Goal: Task Accomplishment & Management: Use online tool/utility

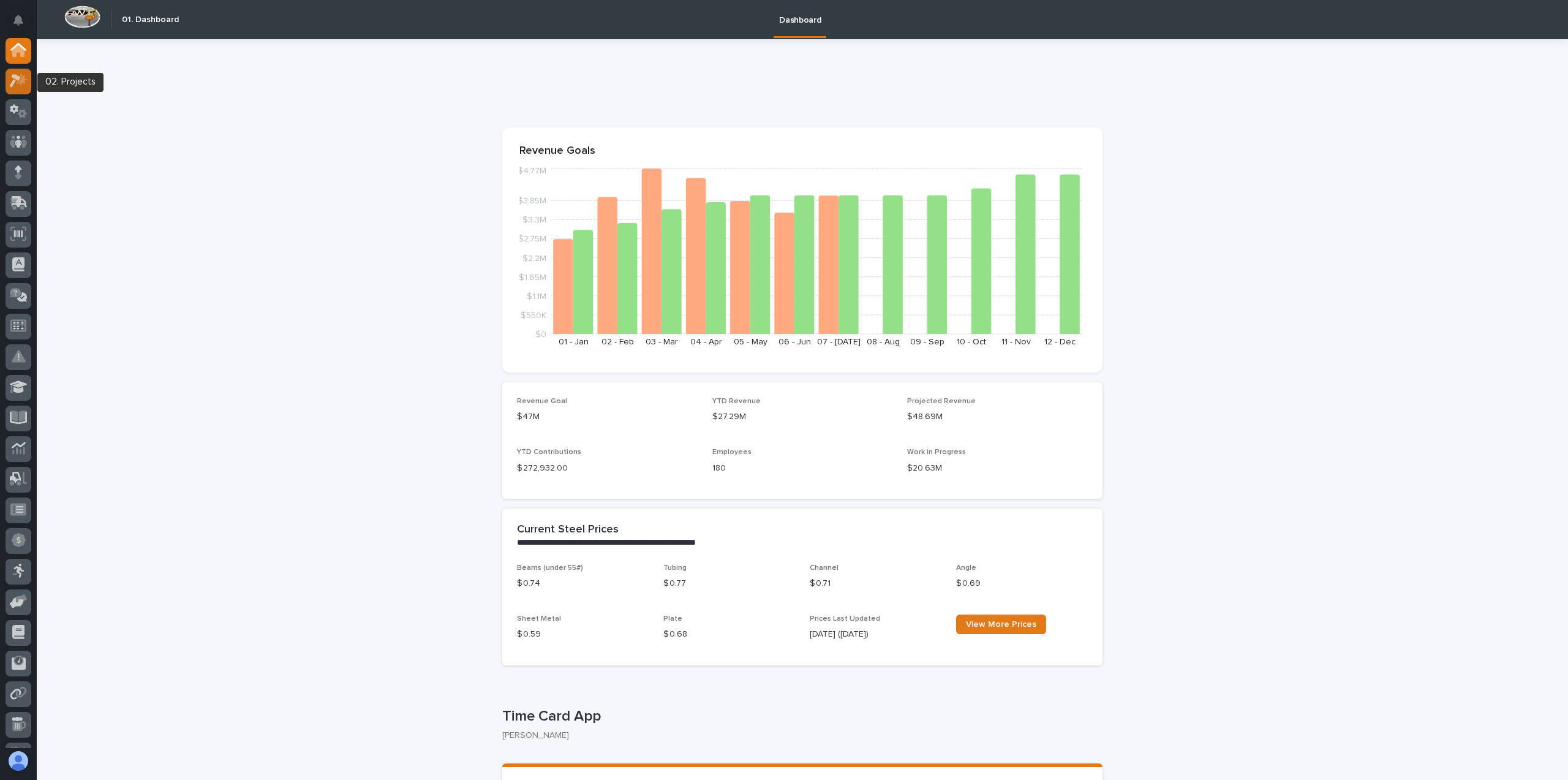
click at [21, 84] on icon at bounding box center [21, 79] width 10 height 12
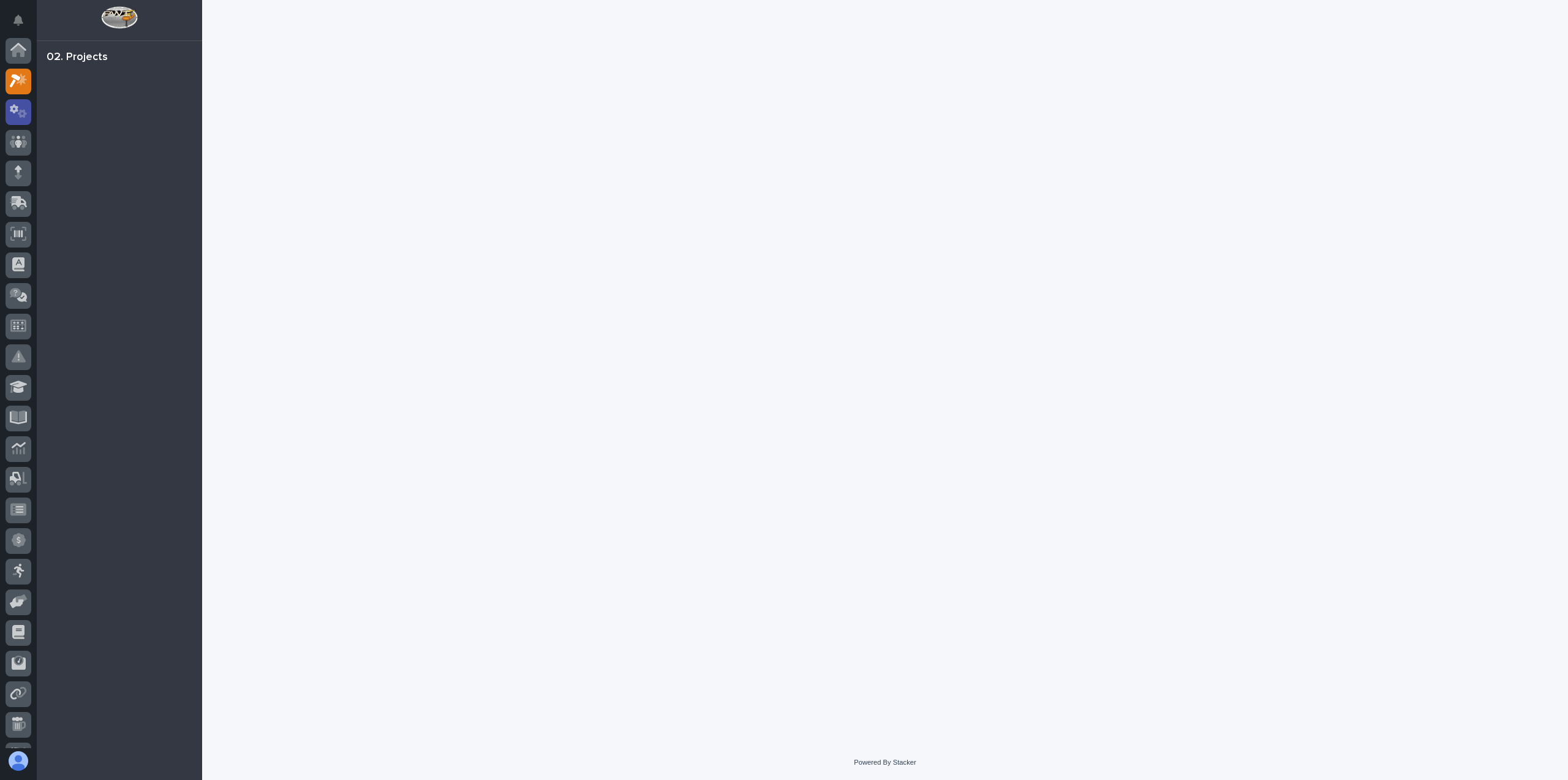
scroll to position [30, 0]
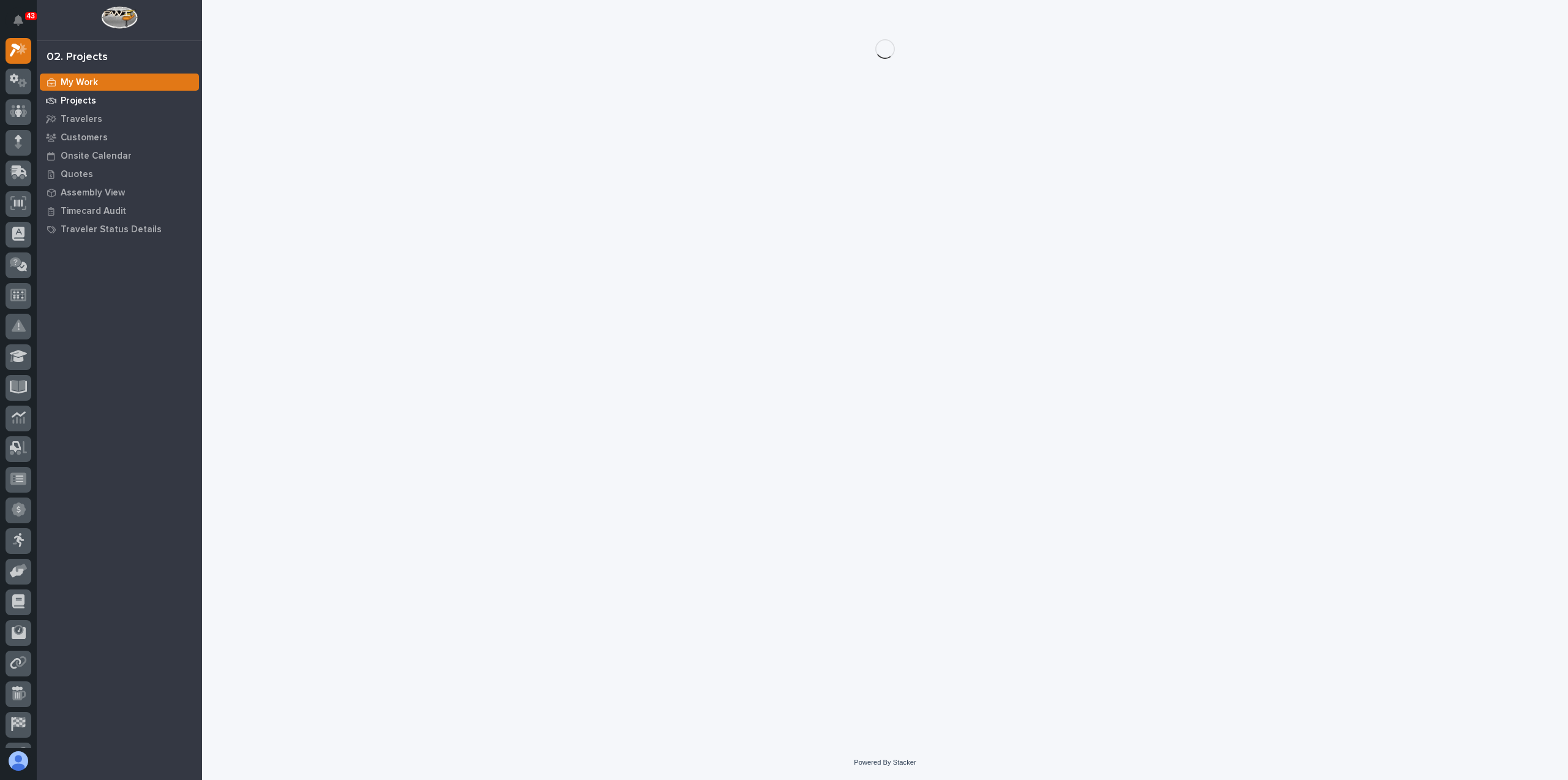
click at [93, 104] on p "Projects" at bounding box center [78, 101] width 35 height 11
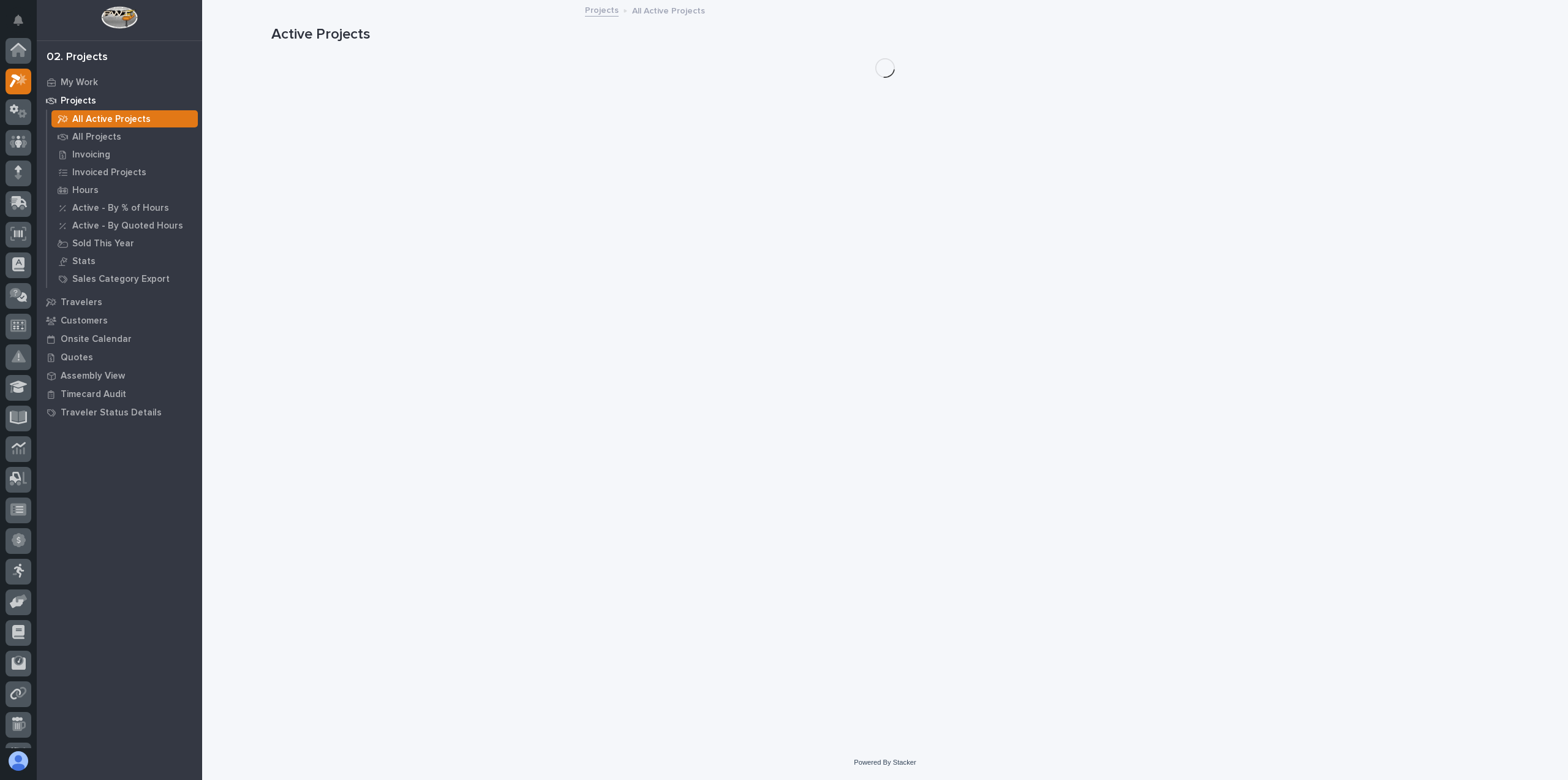
scroll to position [30, 0]
click at [104, 138] on p "All Projects" at bounding box center [97, 137] width 49 height 11
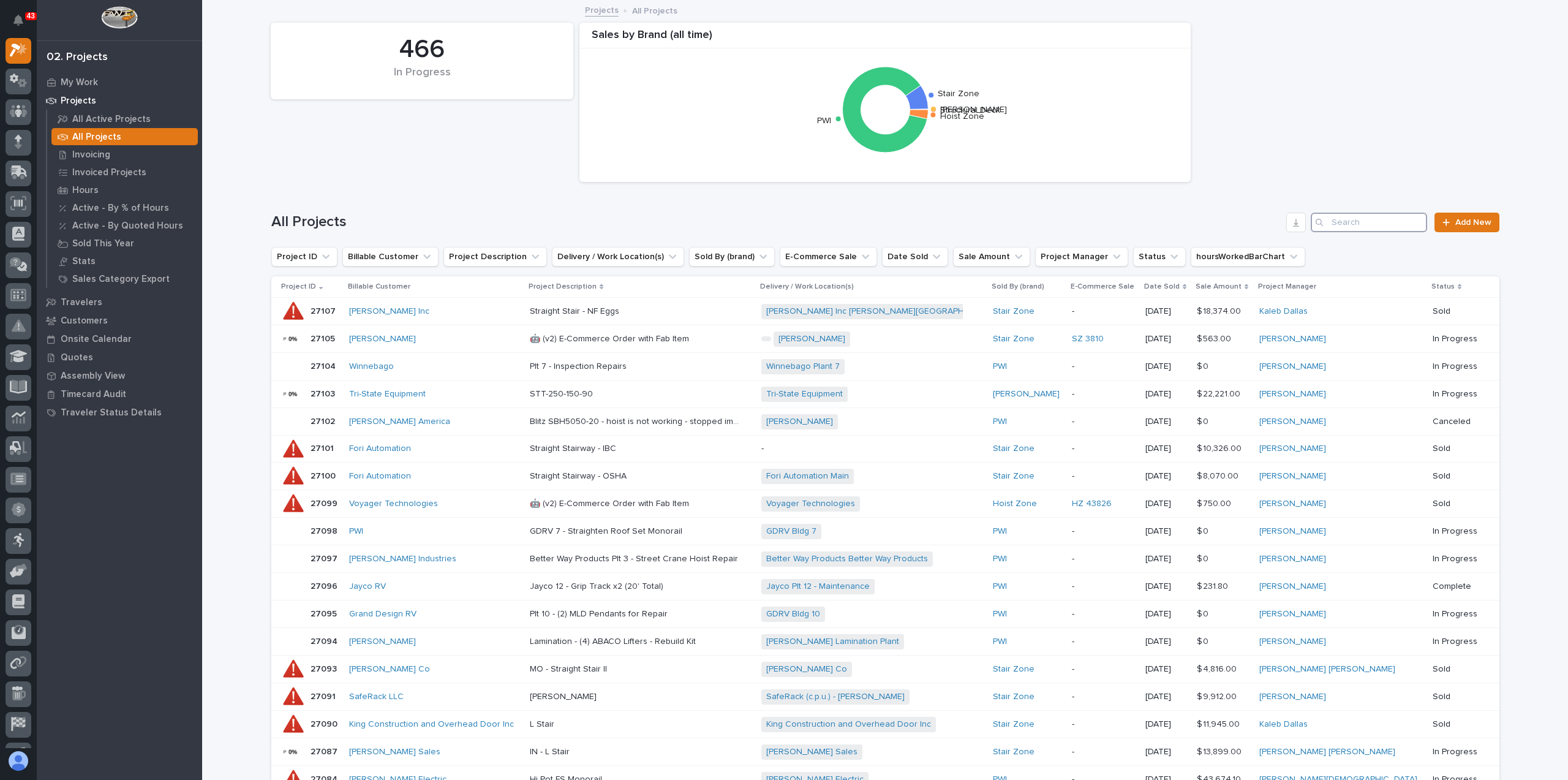
click at [1350, 227] on input "Search" at bounding box center [1368, 222] width 116 height 19
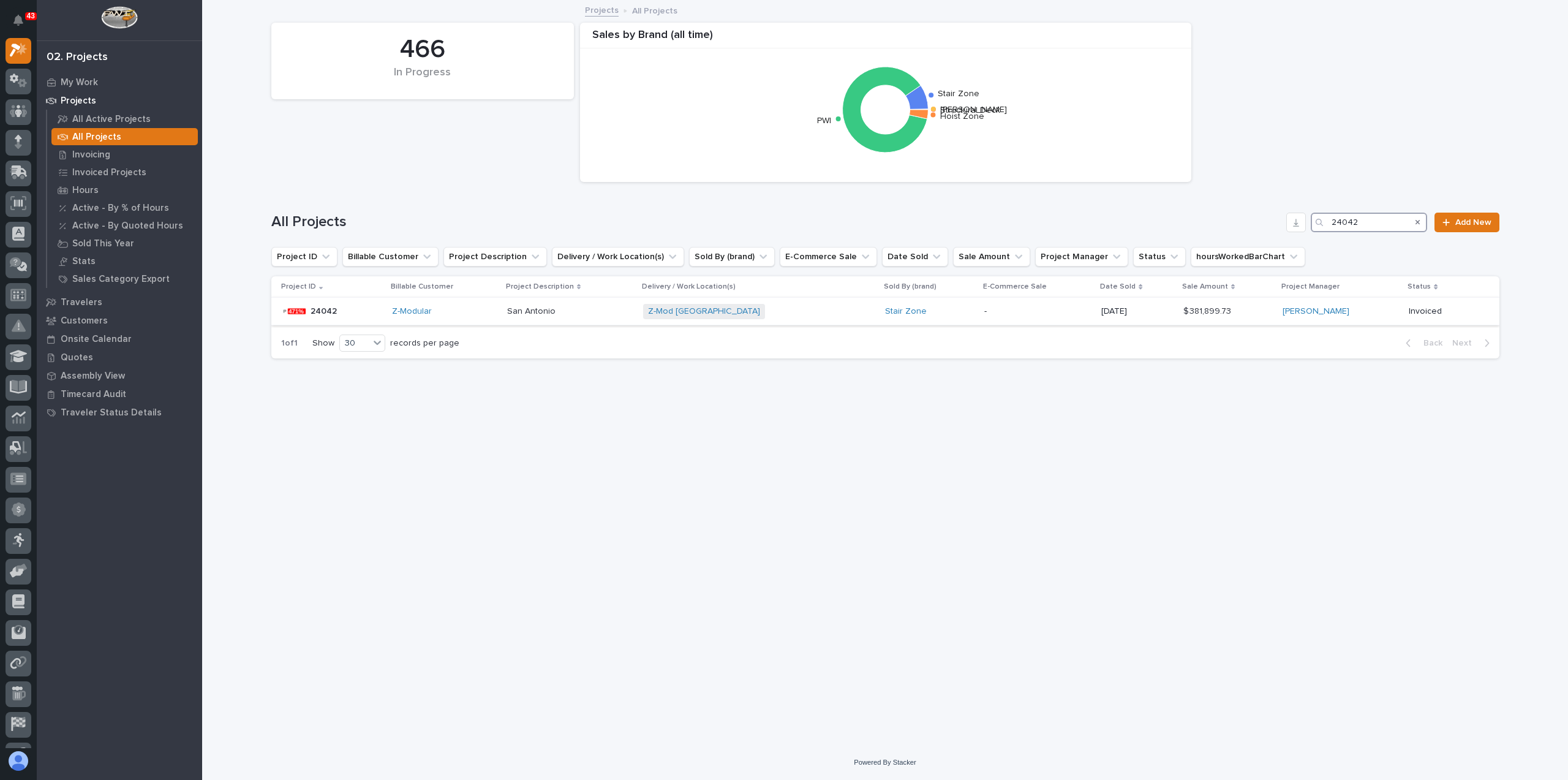
type input "24042"
click at [480, 307] on div "Z-Modular" at bounding box center [444, 311] width 105 height 10
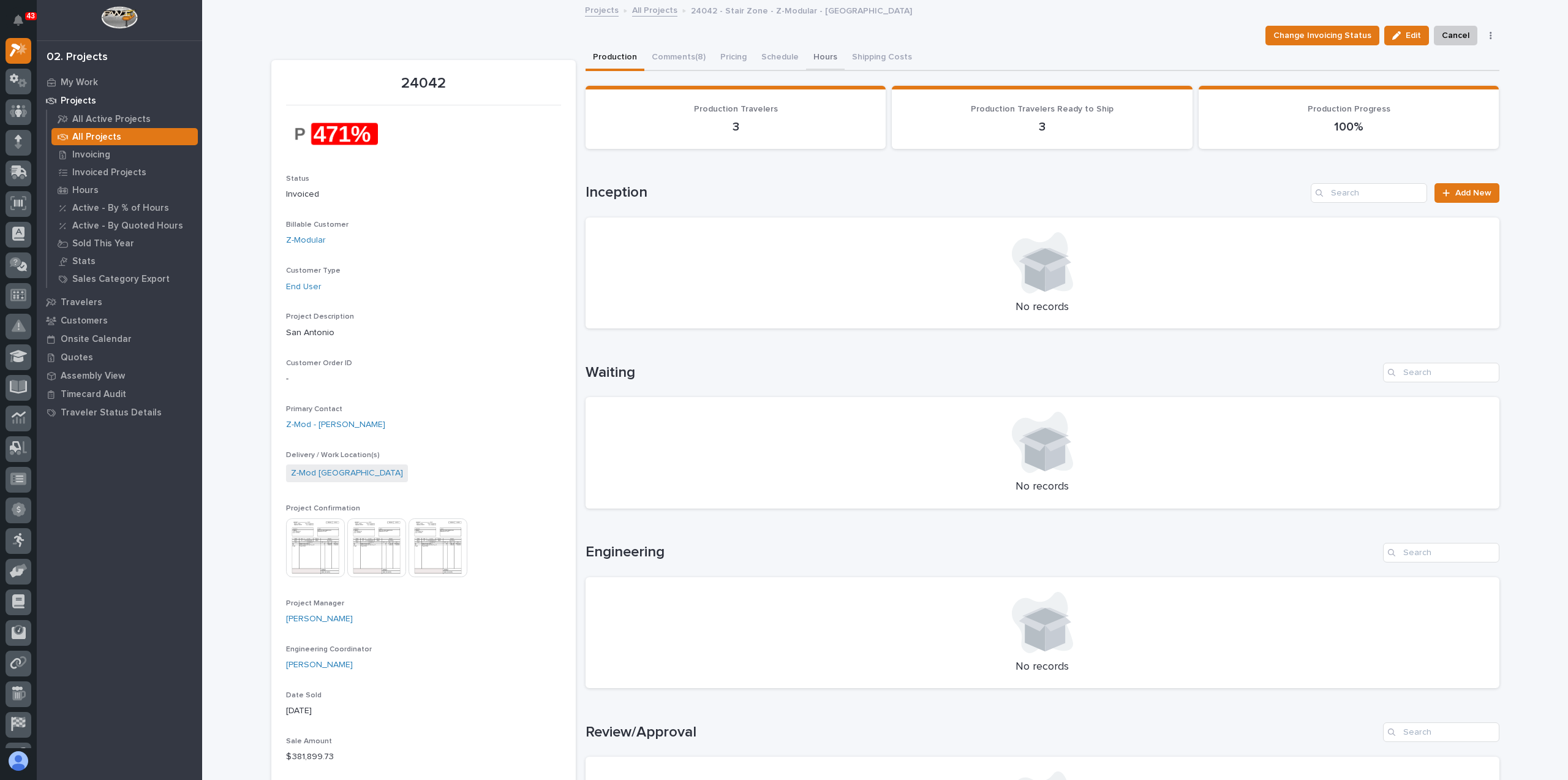
click at [816, 57] on button "Hours" at bounding box center [825, 58] width 39 height 26
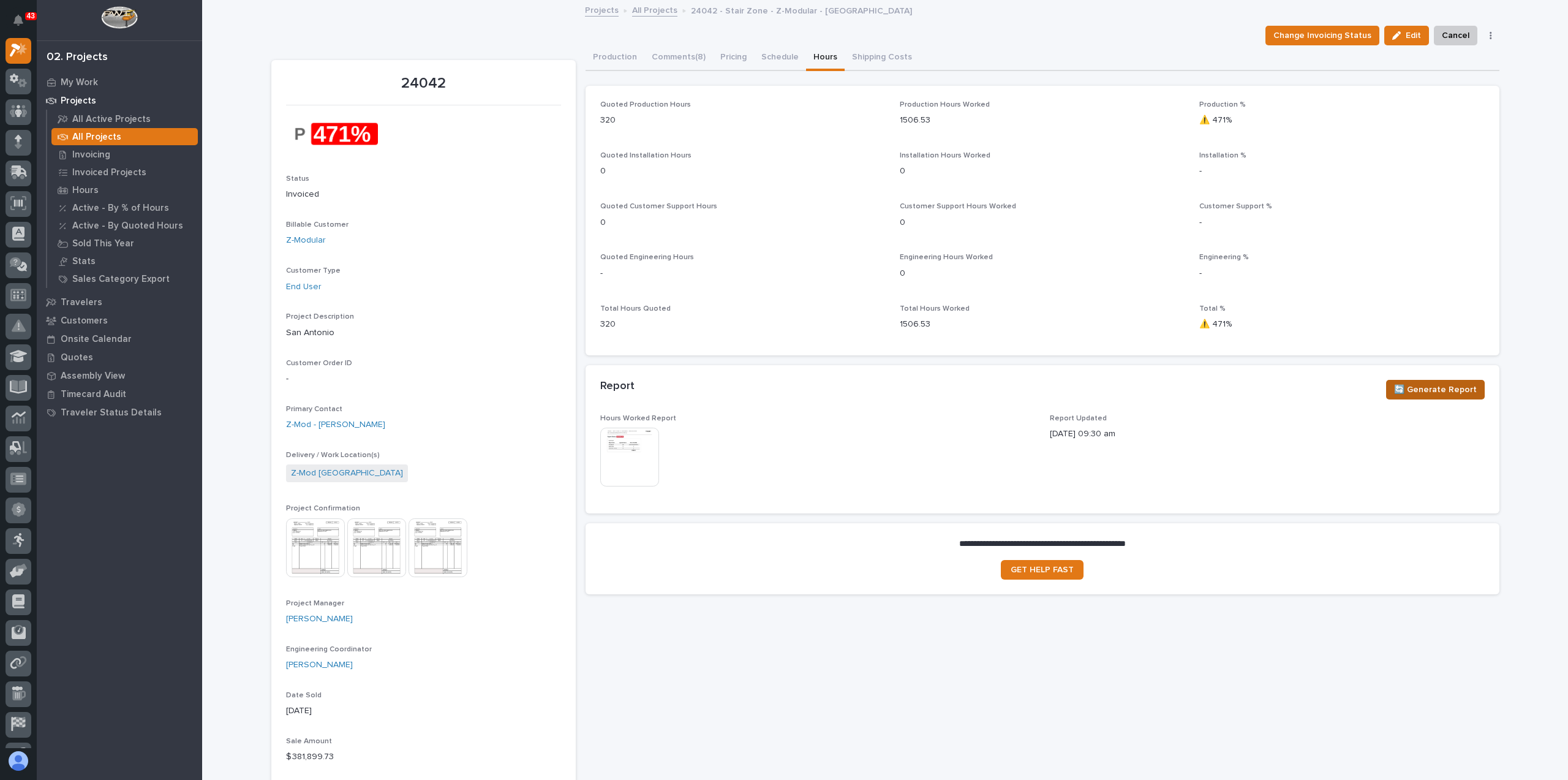
click at [1419, 390] on span "🔄 Generate Report" at bounding box center [1435, 389] width 83 height 15
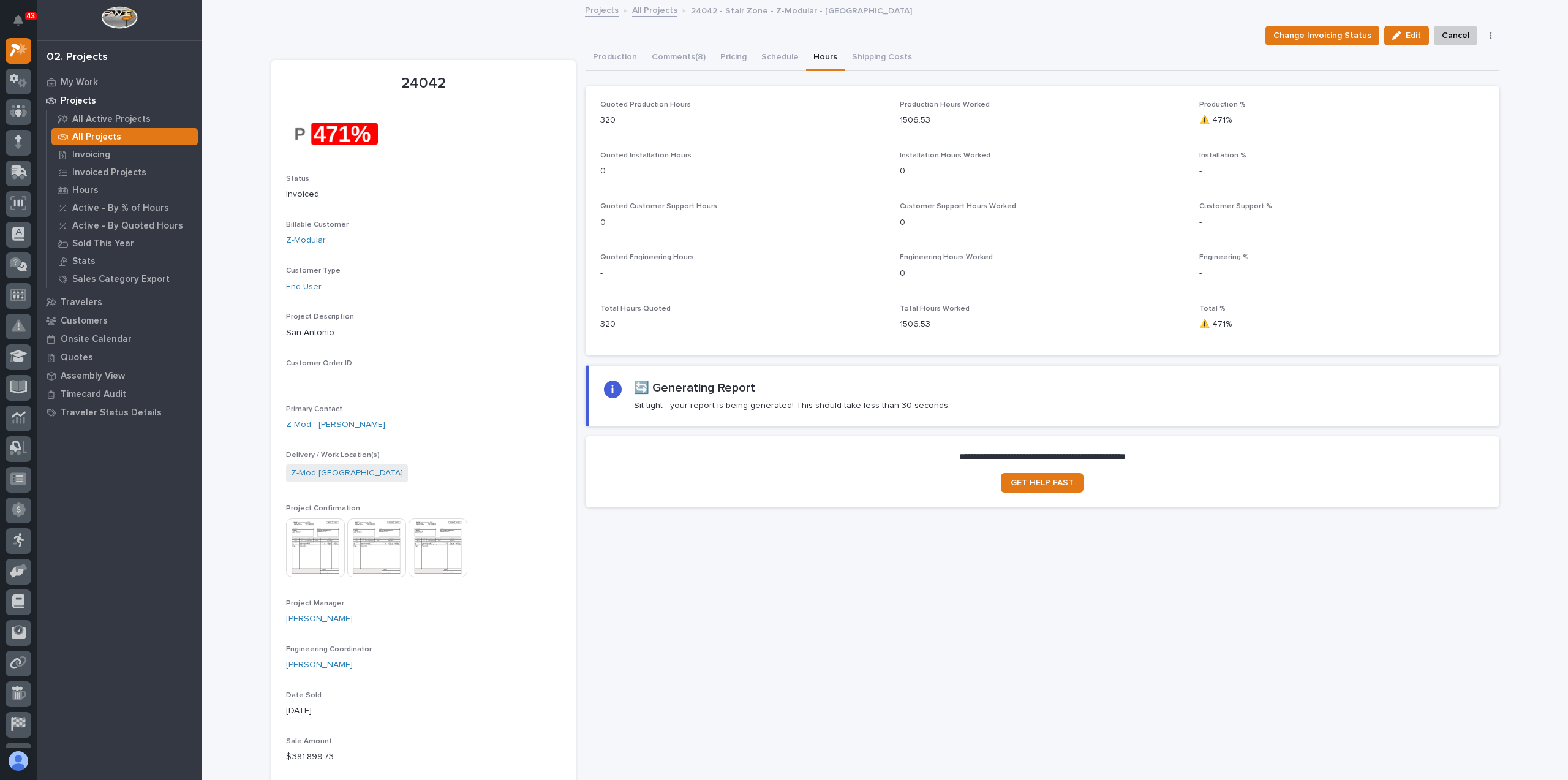
click at [656, 12] on link "All Projects" at bounding box center [655, 10] width 46 height 14
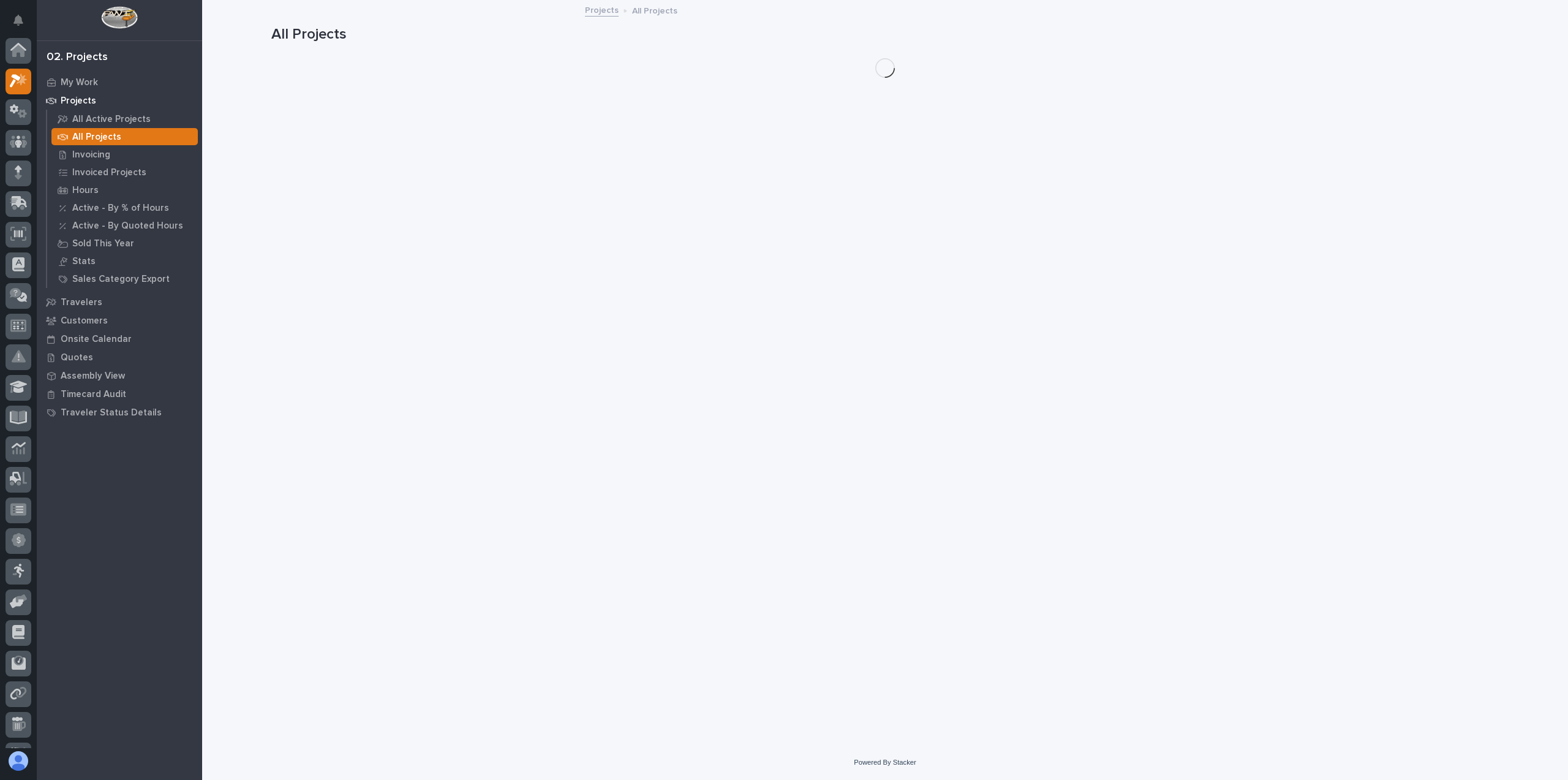
scroll to position [30, 0]
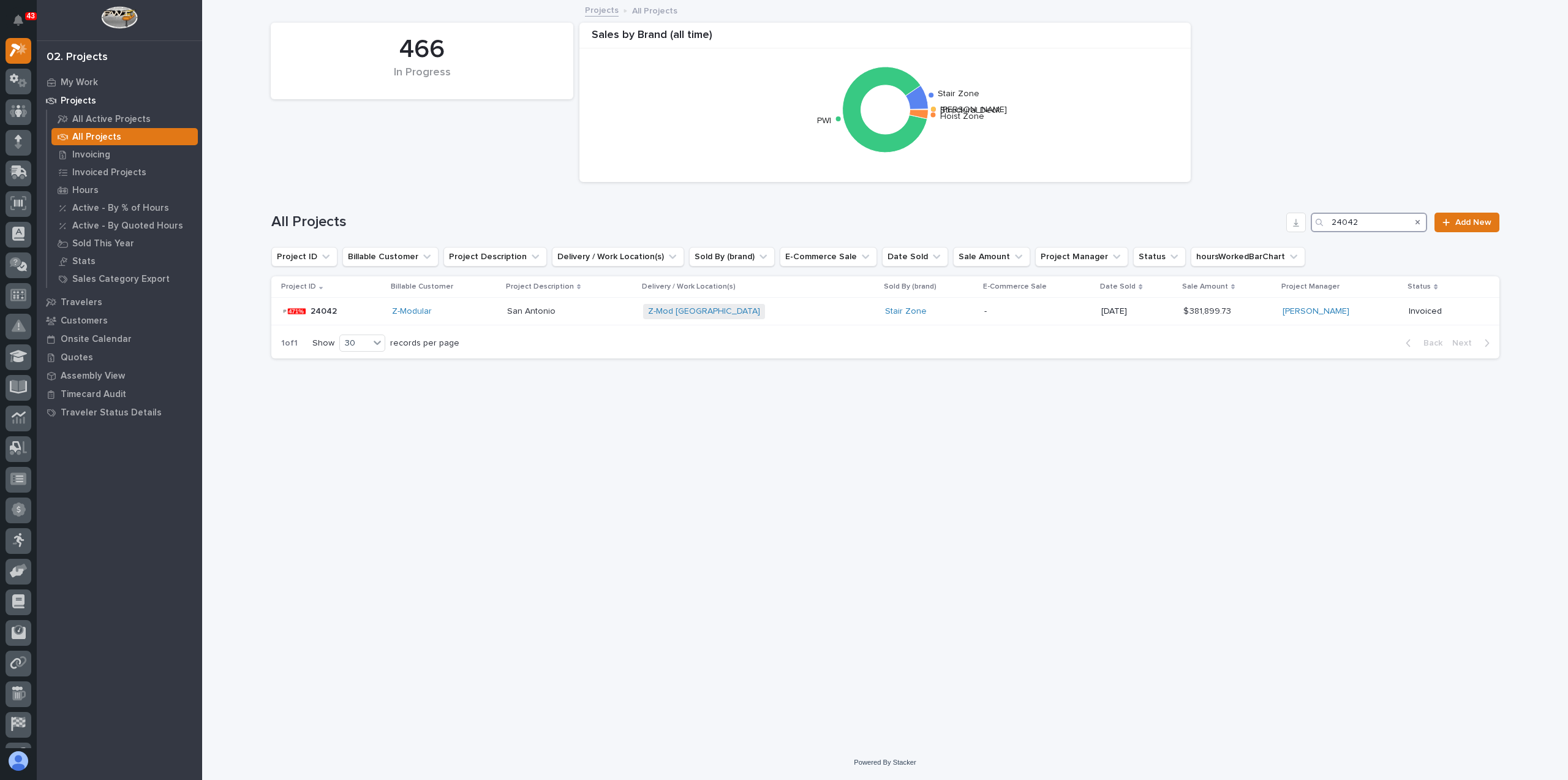
drag, startPoint x: 1361, startPoint y: 226, endPoint x: 1180, endPoint y: 209, distance: 181.8
click at [1181, 209] on div "All Projects 24042 Add New" at bounding box center [886, 217] width 1228 height 59
click at [417, 310] on link "Z-Modular" at bounding box center [412, 311] width 40 height 10
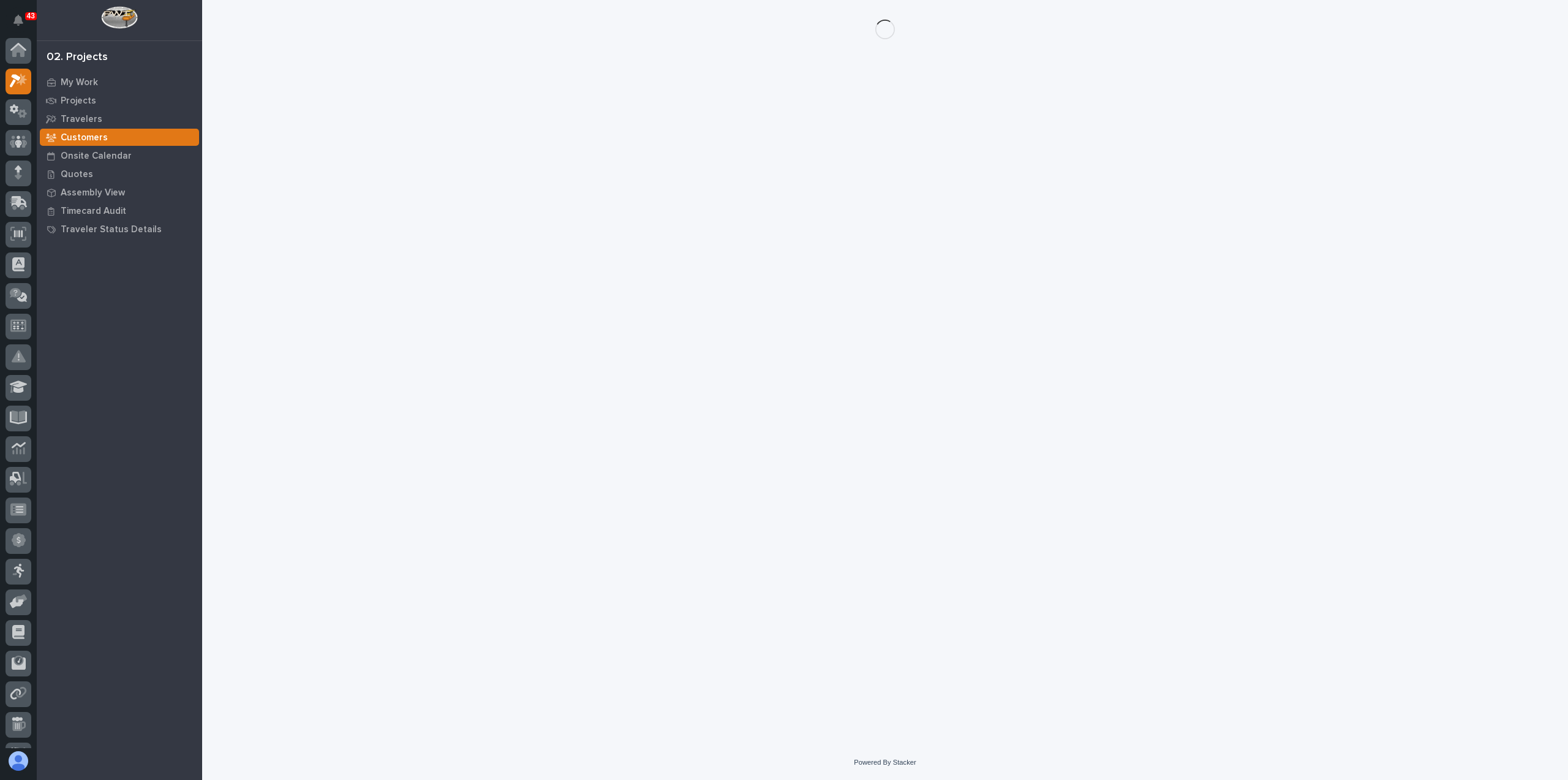
scroll to position [30, 0]
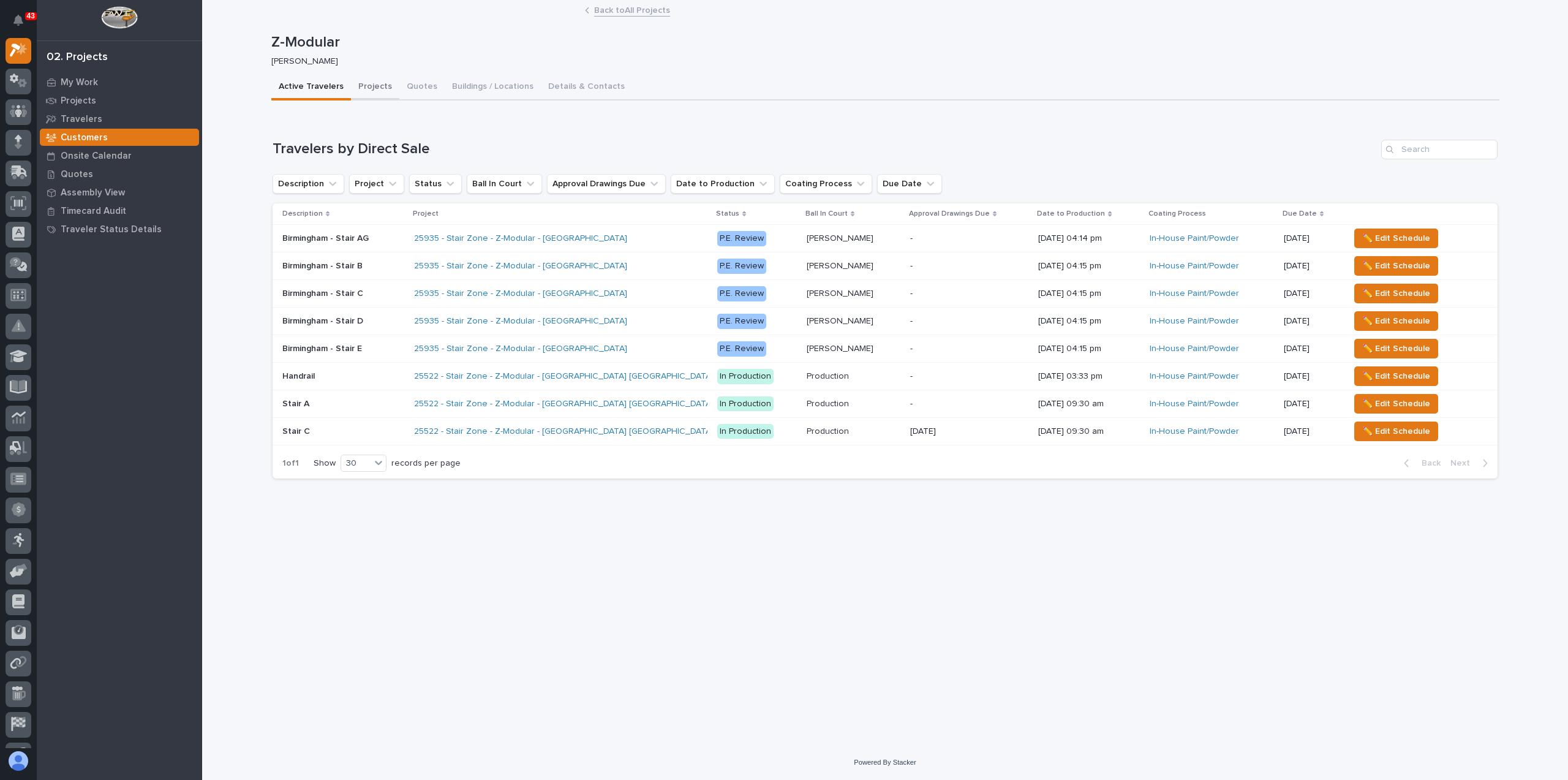
click at [375, 89] on button "Projects" at bounding box center [375, 87] width 48 height 26
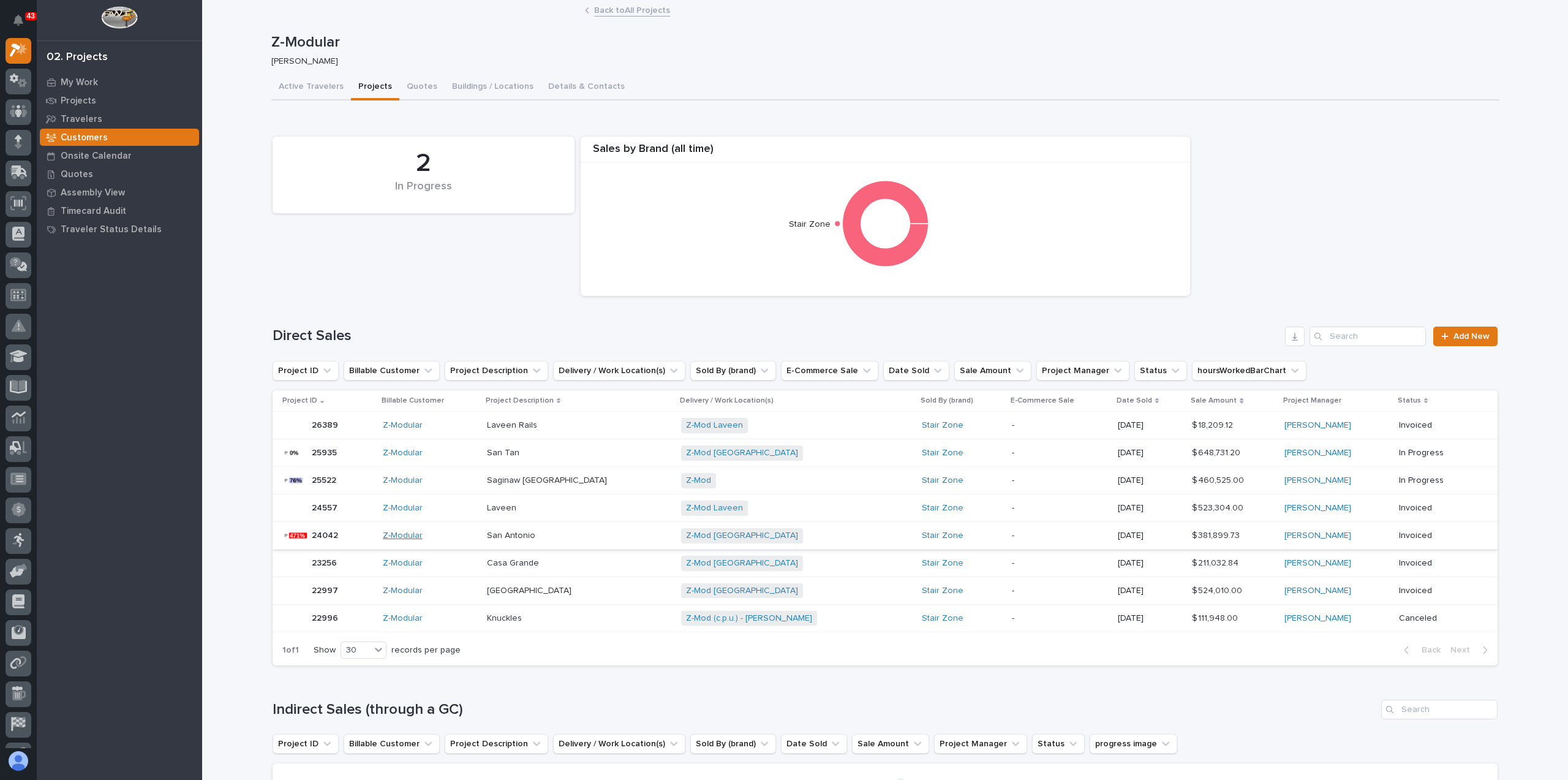
click at [412, 538] on link "Z-Modular" at bounding box center [403, 535] width 40 height 10
click at [537, 538] on p "San Antonio" at bounding box center [513, 534] width 51 height 13
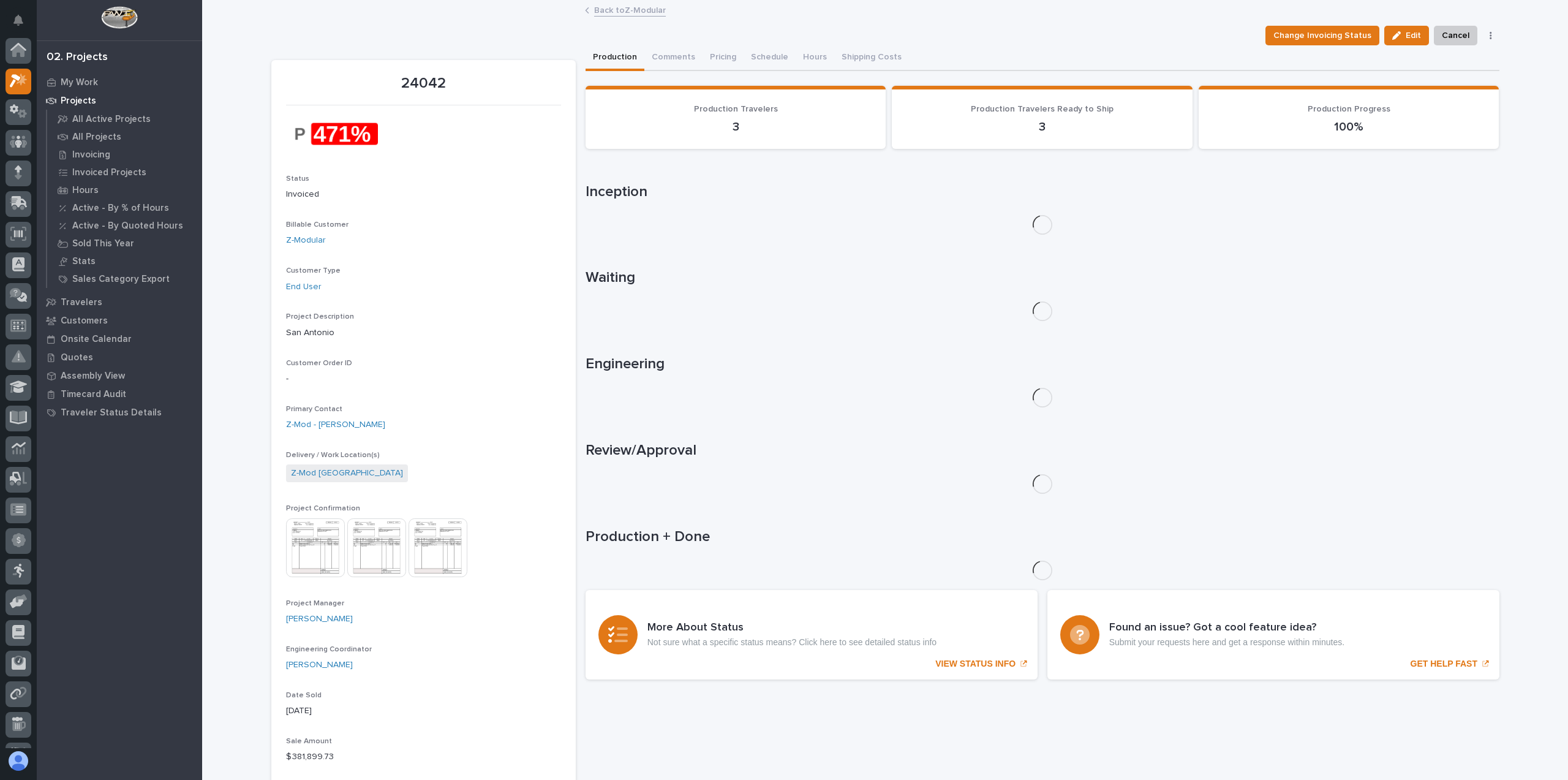
scroll to position [30, 0]
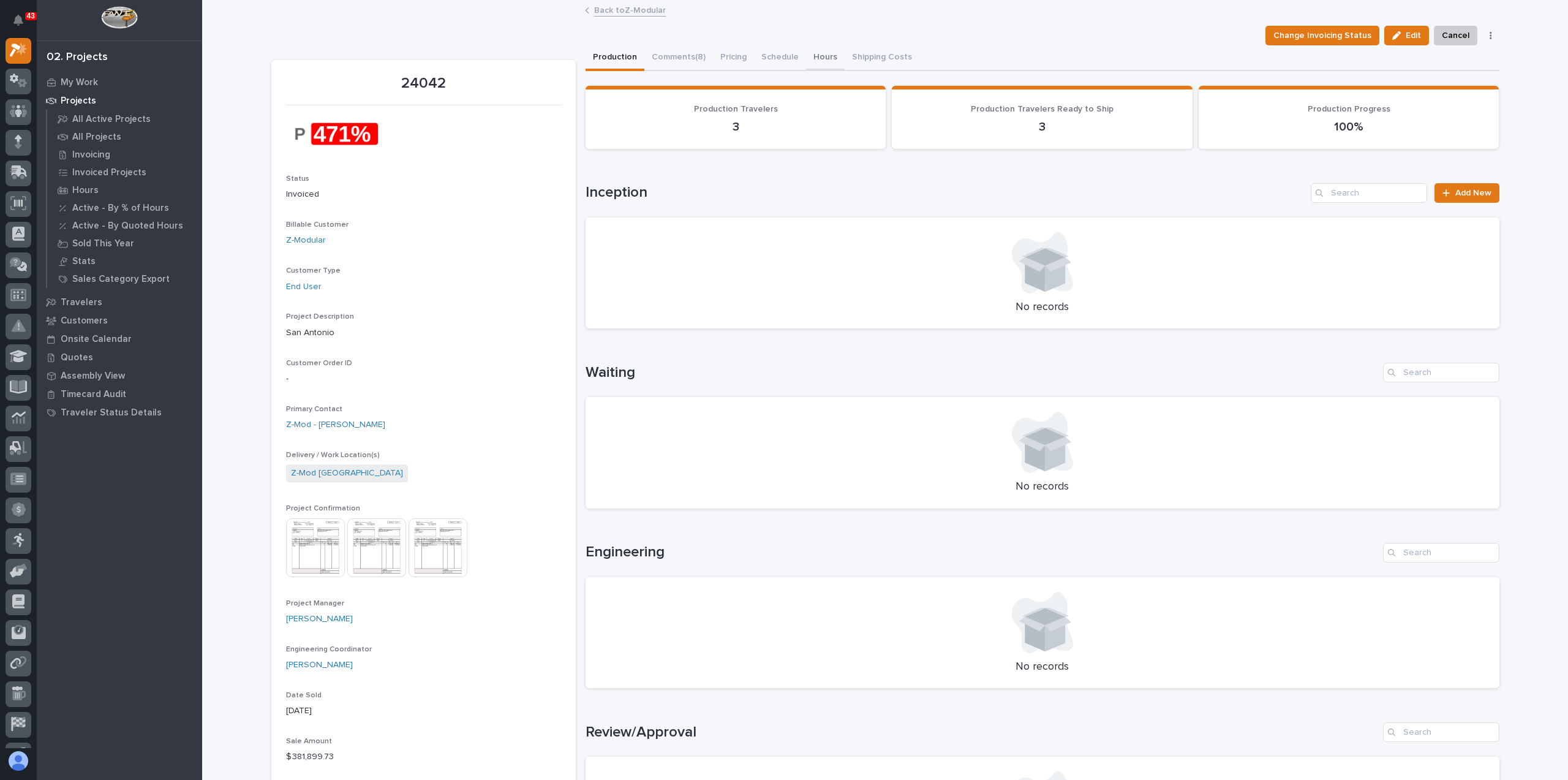
click at [814, 54] on button "Hours" at bounding box center [825, 58] width 39 height 26
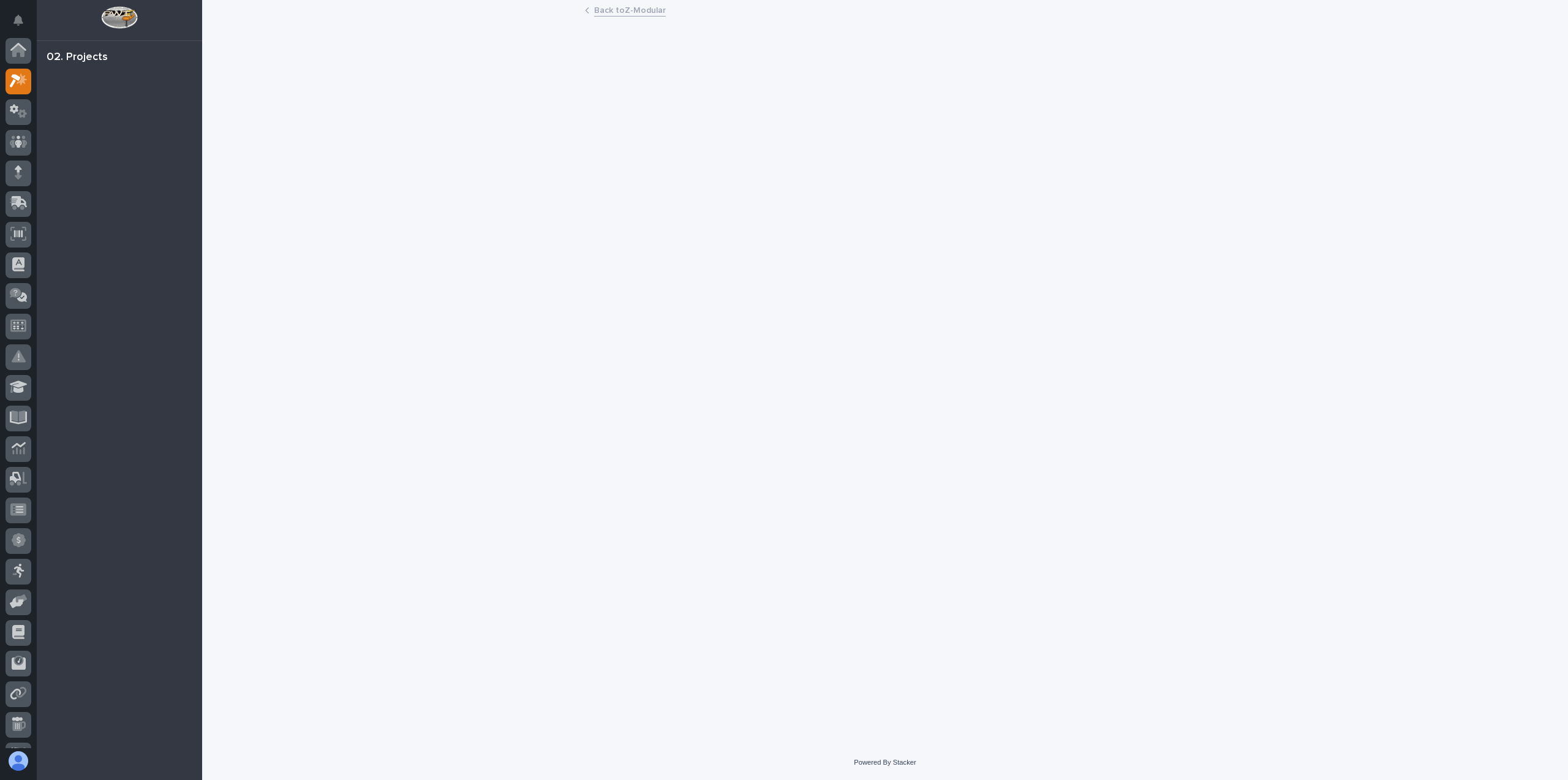
scroll to position [30, 0]
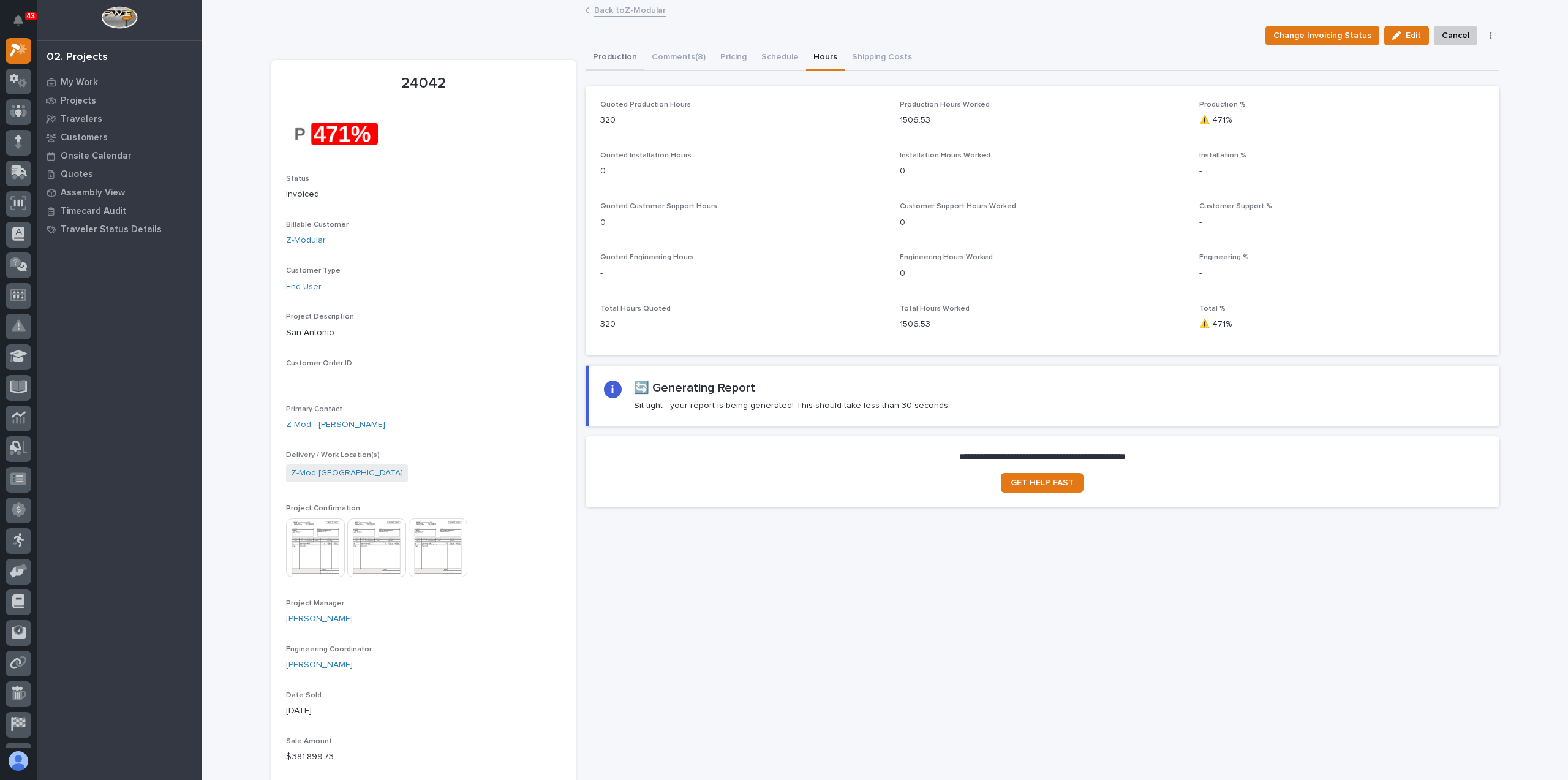
click at [599, 53] on button "Production" at bounding box center [615, 58] width 59 height 26
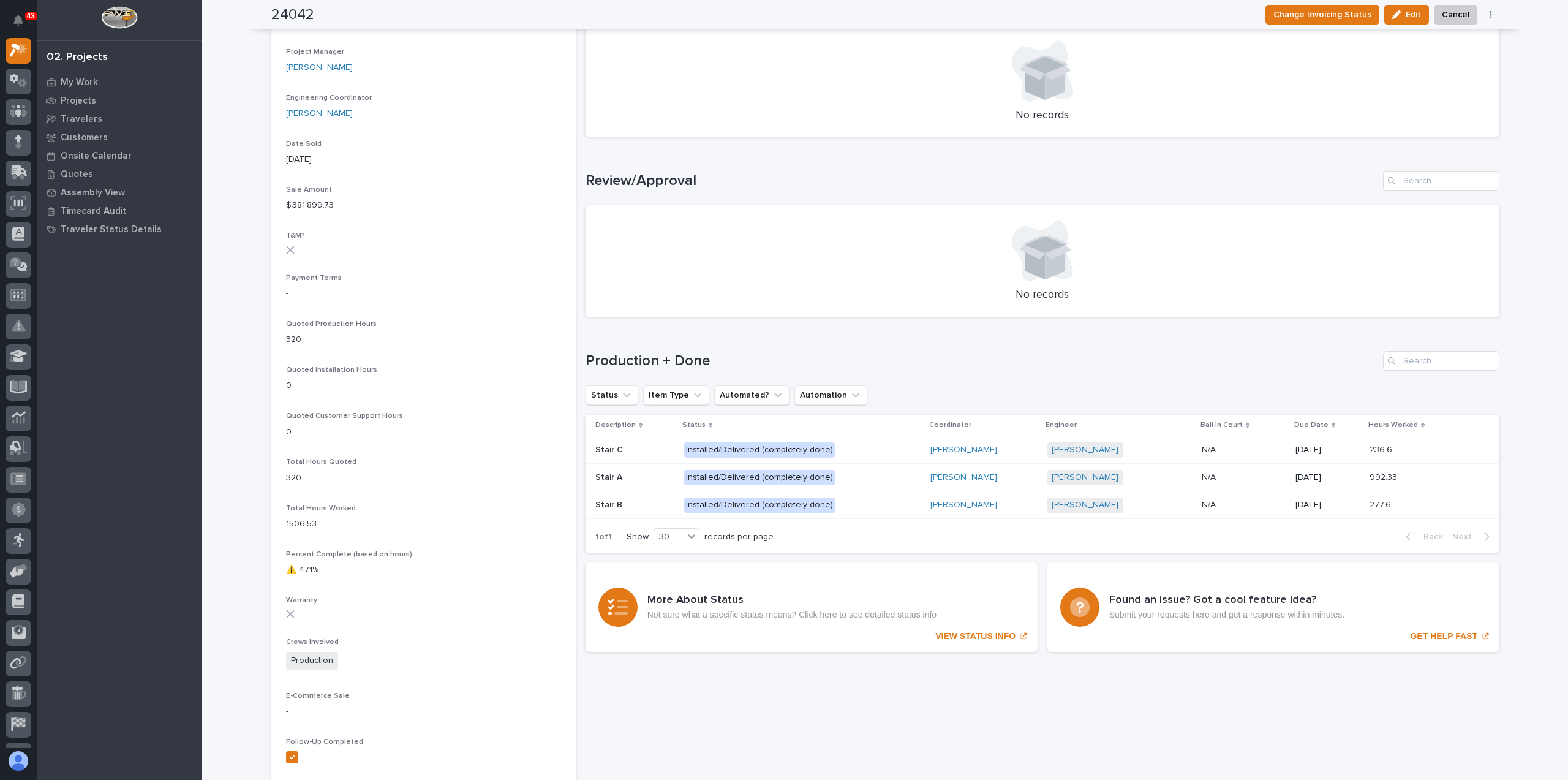
scroll to position [184, 0]
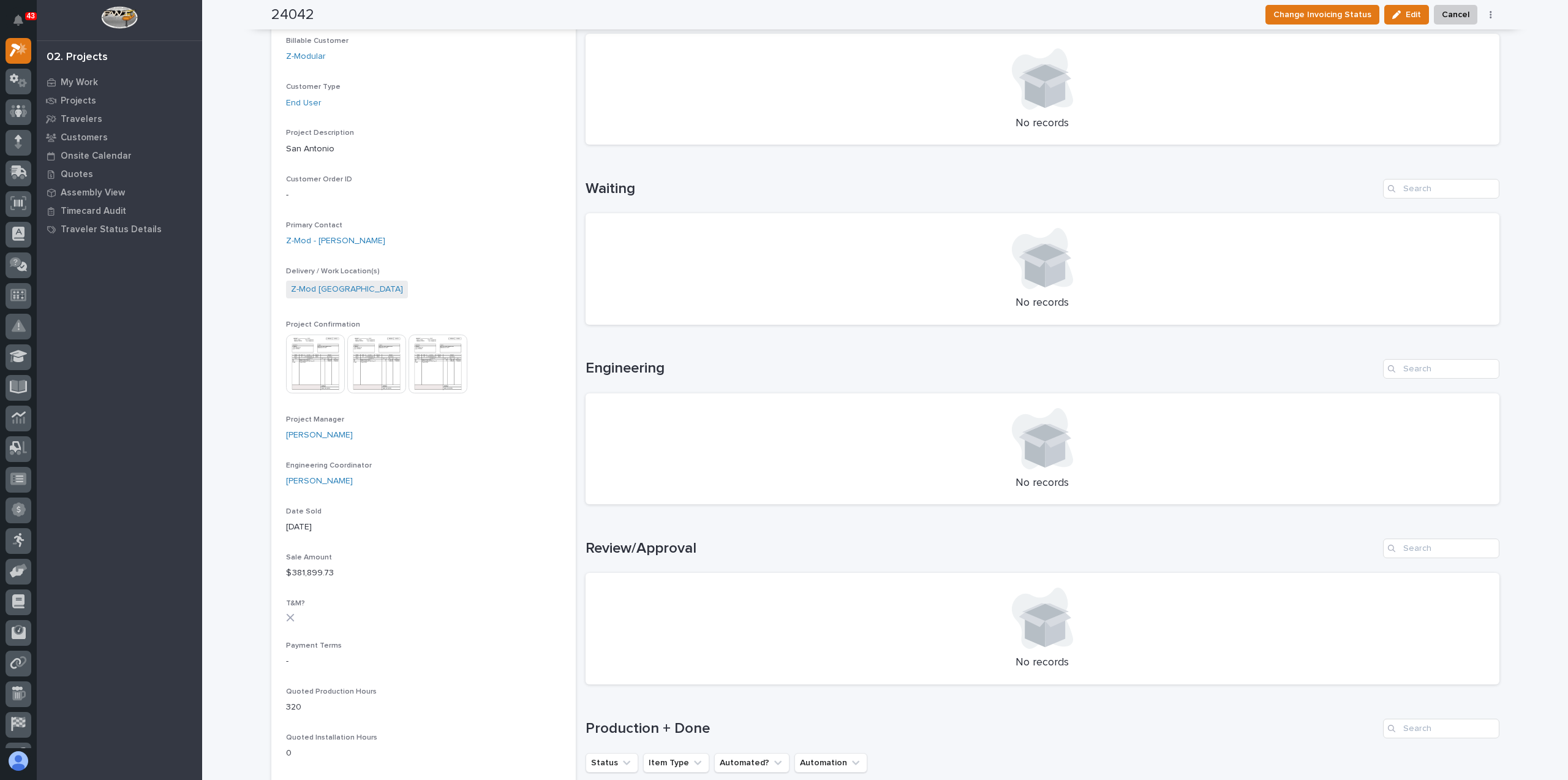
click at [312, 373] on img at bounding box center [315, 363] width 59 height 59
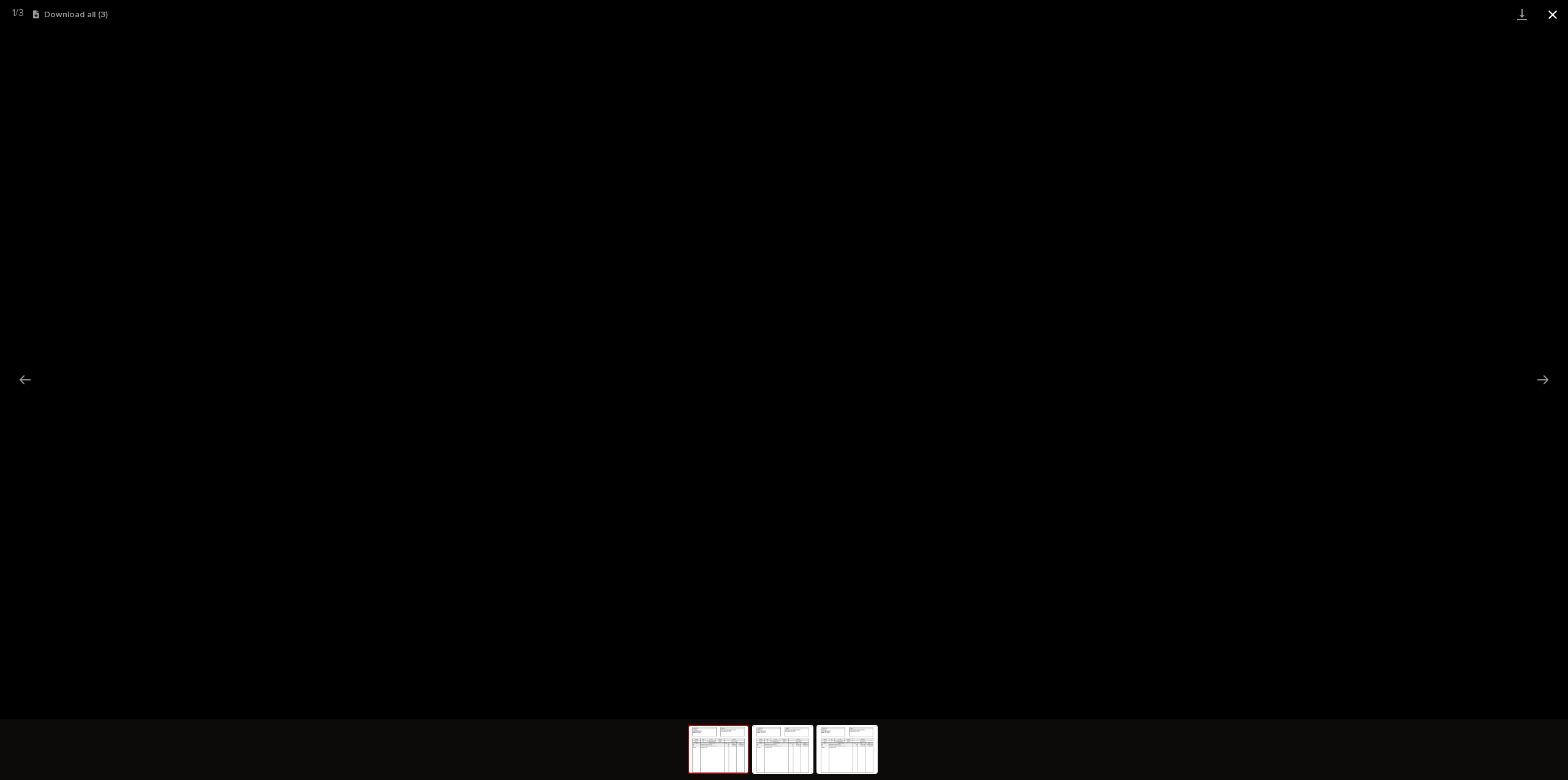
click at [1547, 14] on button "Close gallery" at bounding box center [1552, 15] width 30 height 29
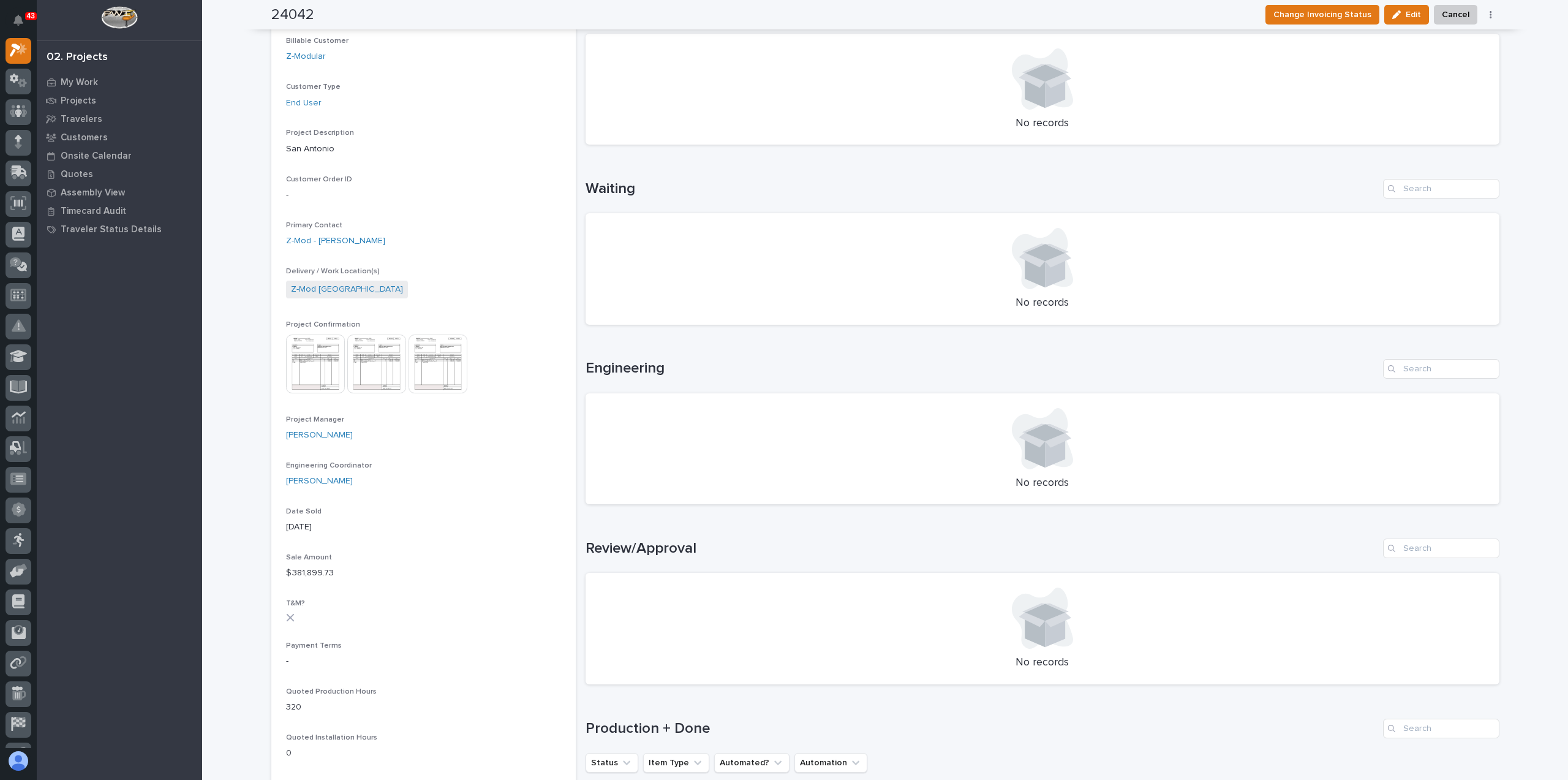
click at [359, 362] on img at bounding box center [376, 363] width 59 height 59
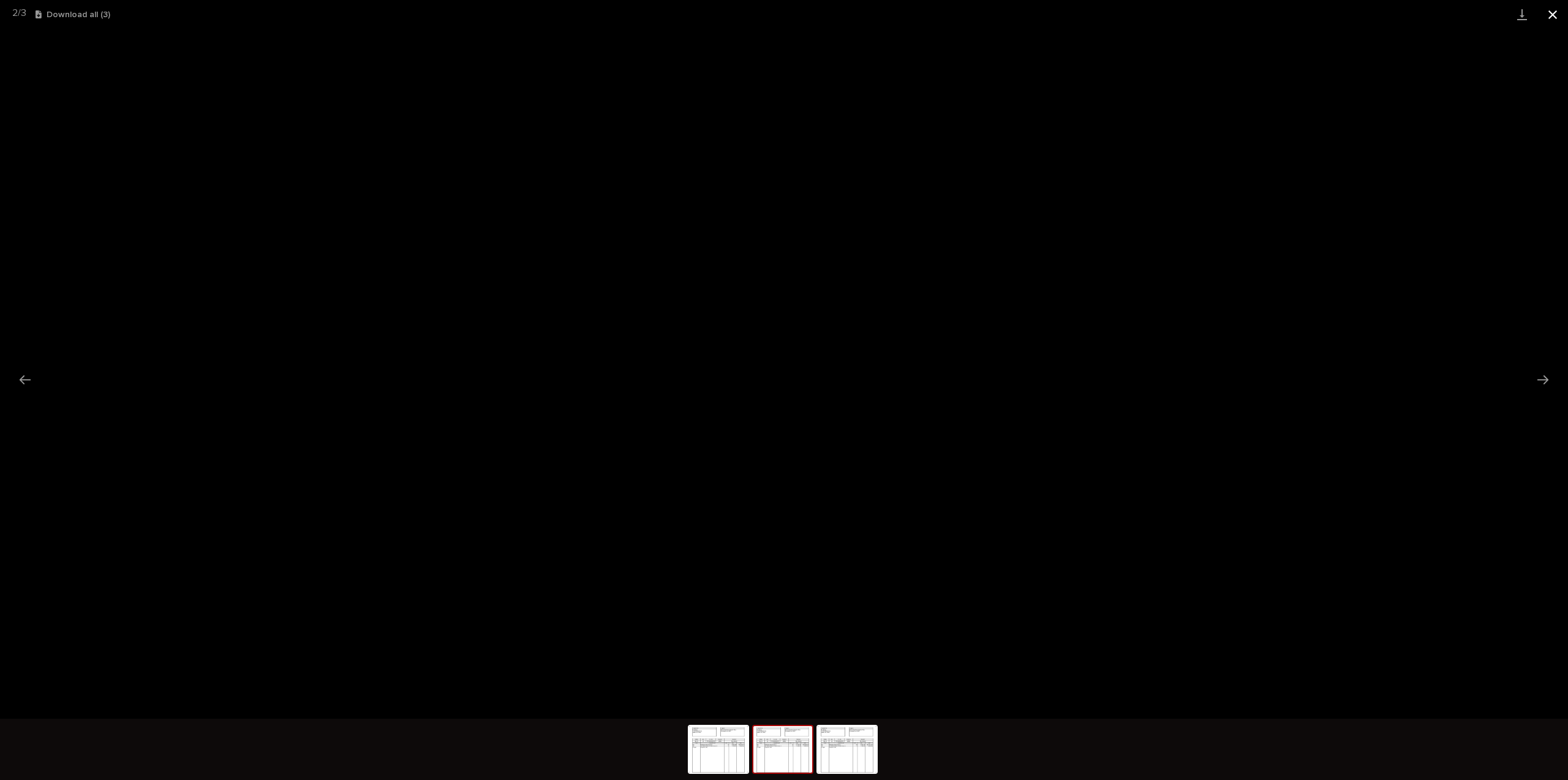
click at [1551, 17] on button "Close gallery" at bounding box center [1552, 15] width 30 height 29
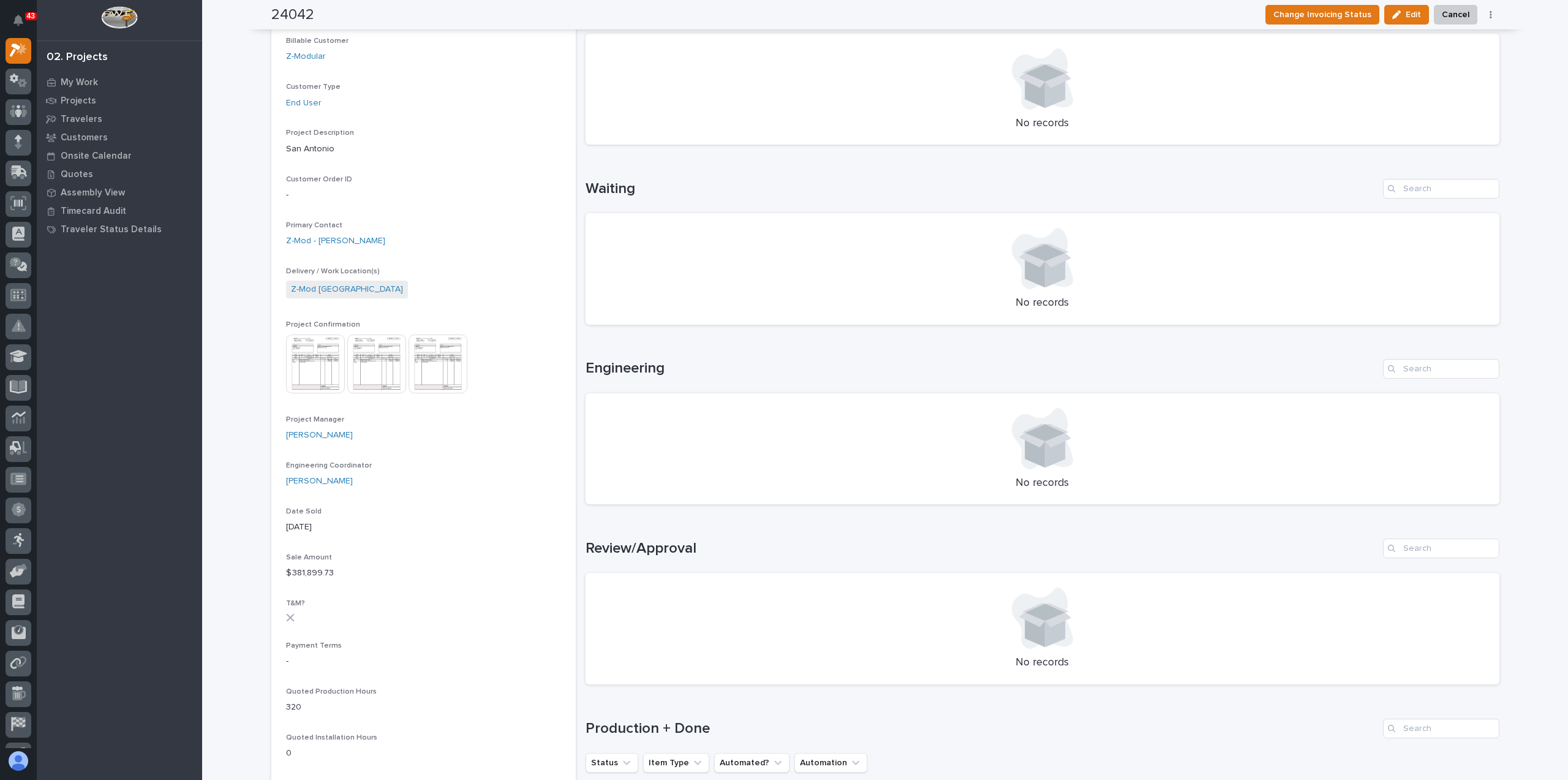
click at [439, 348] on img at bounding box center [437, 363] width 59 height 59
click at [435, 357] on body "43 My Settings Log Out 02. Projects My Work Projects Travelers Customers Onsite…" at bounding box center [784, 390] width 1568 height 780
click at [437, 368] on img at bounding box center [437, 363] width 59 height 59
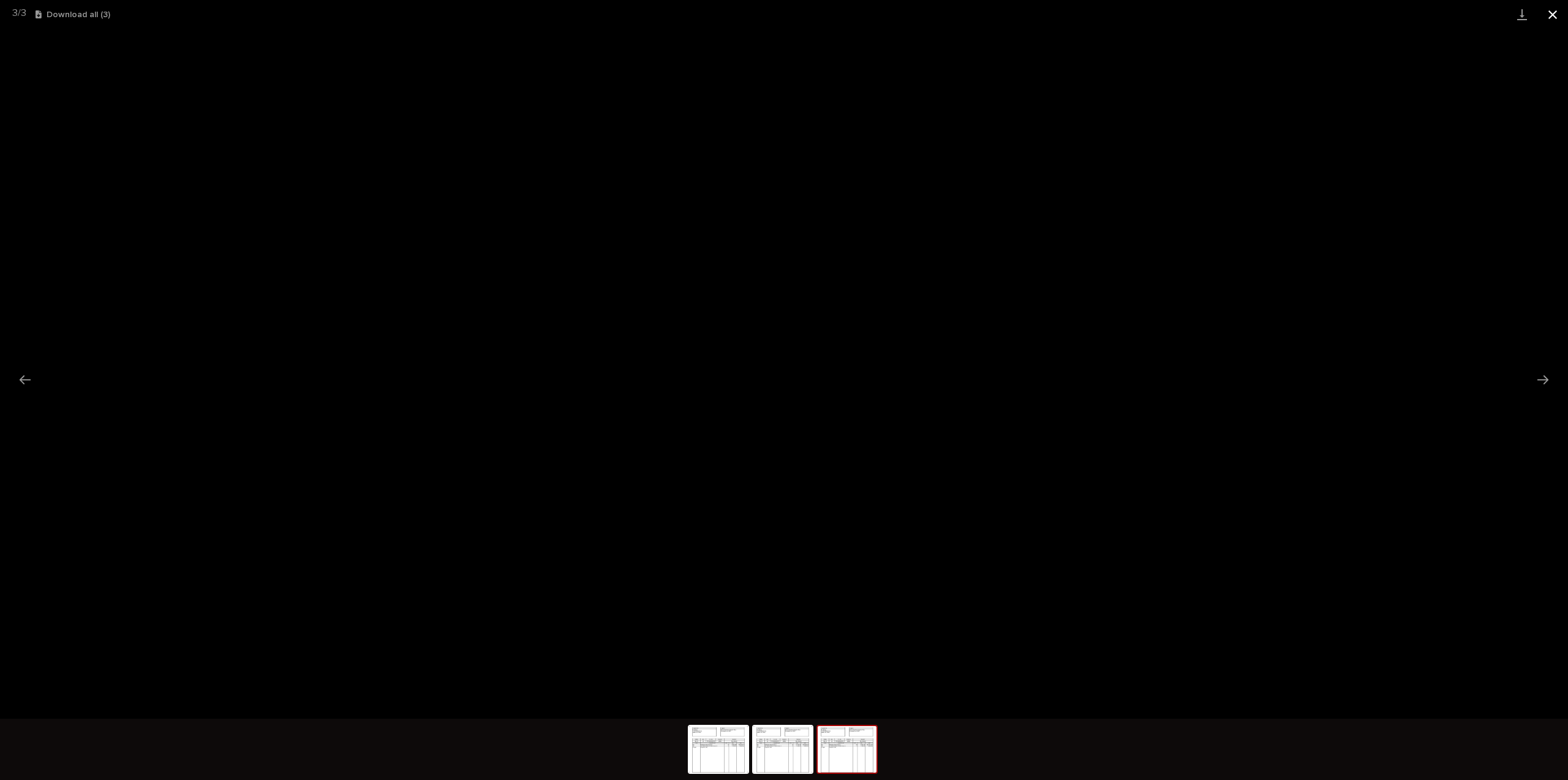
click at [1558, 14] on button "Close gallery" at bounding box center [1552, 15] width 30 height 29
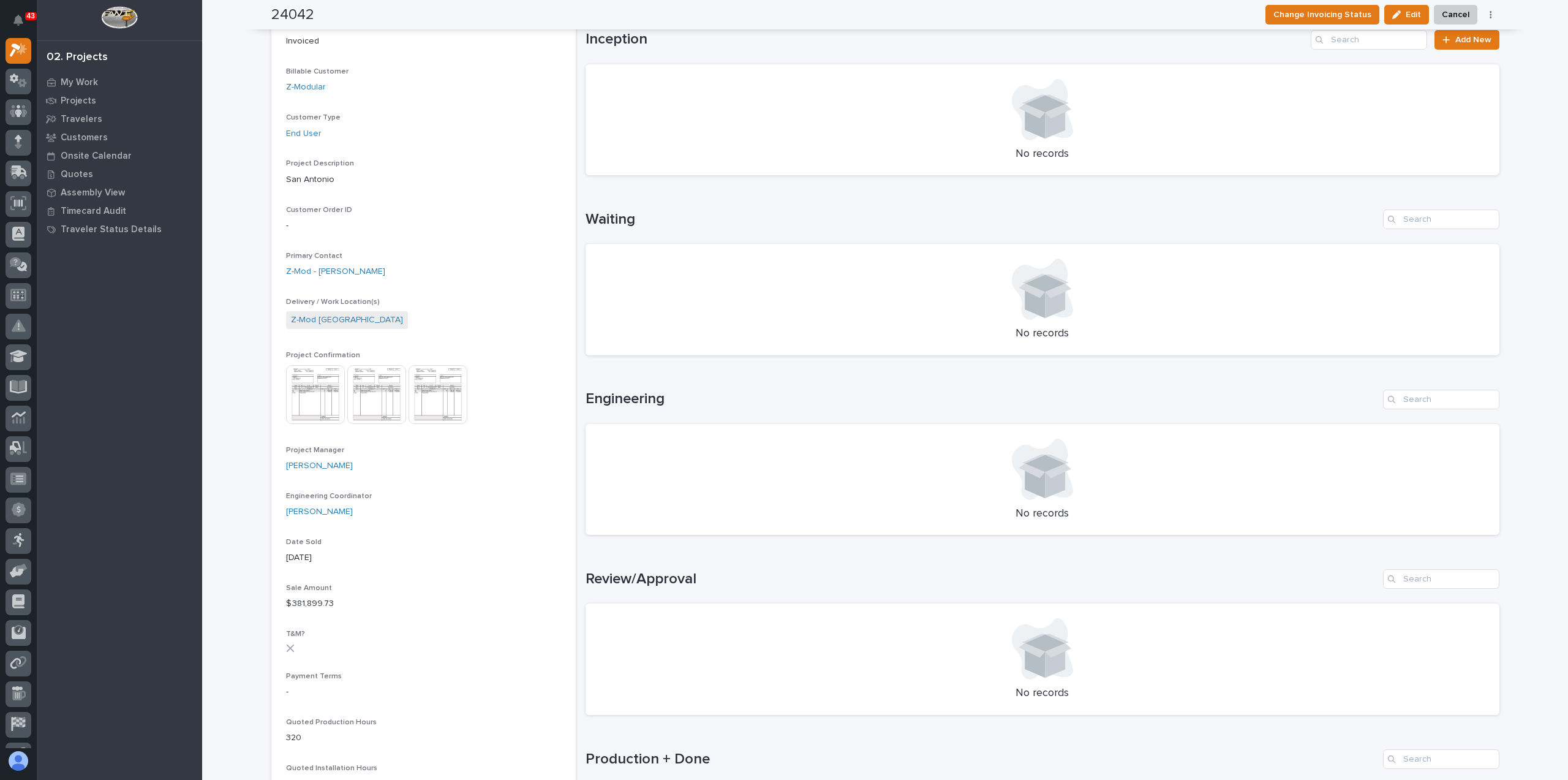
scroll to position [0, 0]
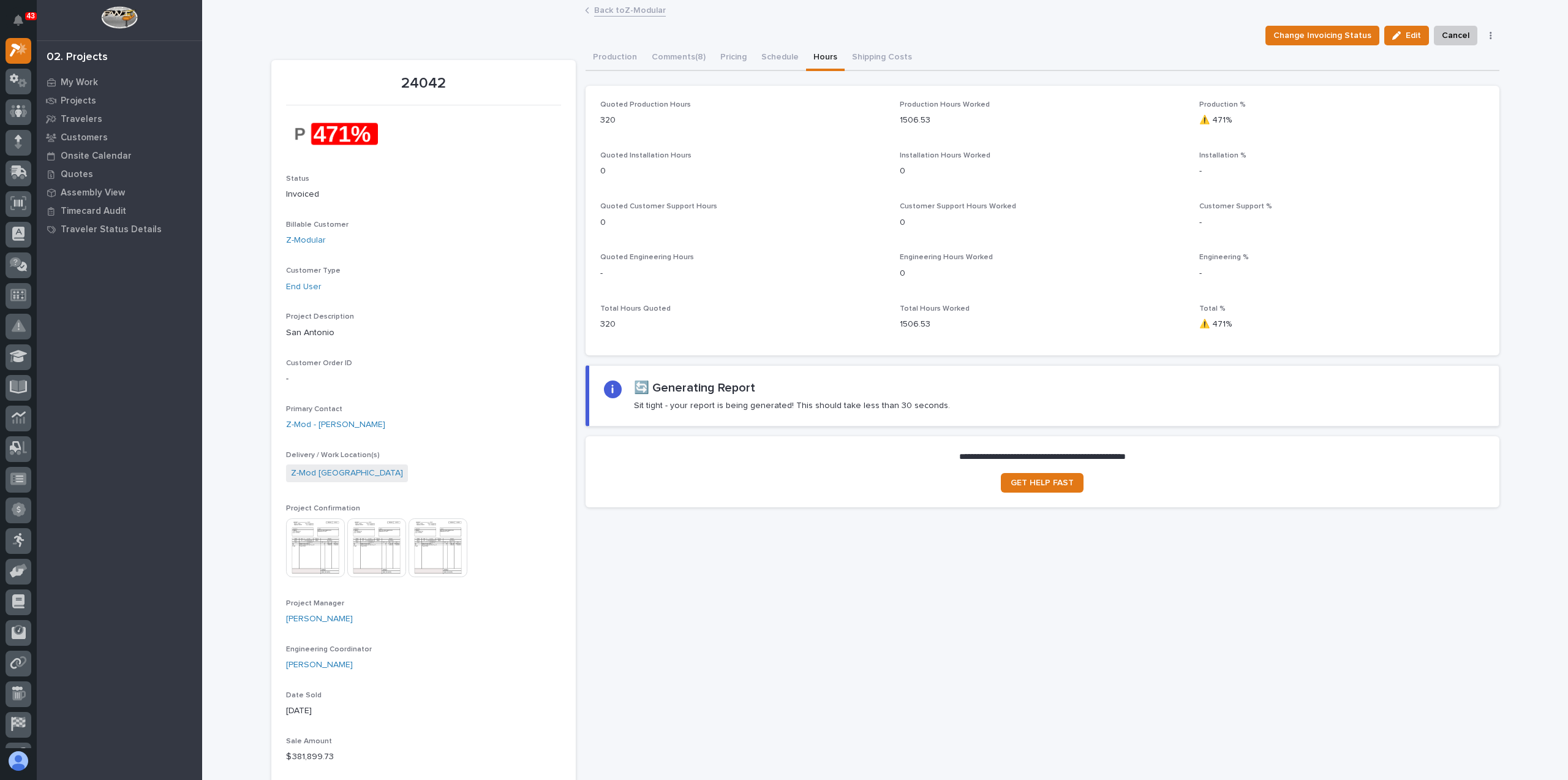
click at [808, 53] on button "Hours" at bounding box center [825, 58] width 39 height 26
click at [668, 508] on div "**********" at bounding box center [1042, 476] width 914 height 81
click at [645, 392] on h2 "🔄 Generating Report" at bounding box center [695, 388] width 122 height 15
click at [612, 391] on icon at bounding box center [612, 389] width 8 height 8
click at [376, 538] on img at bounding box center [376, 547] width 59 height 59
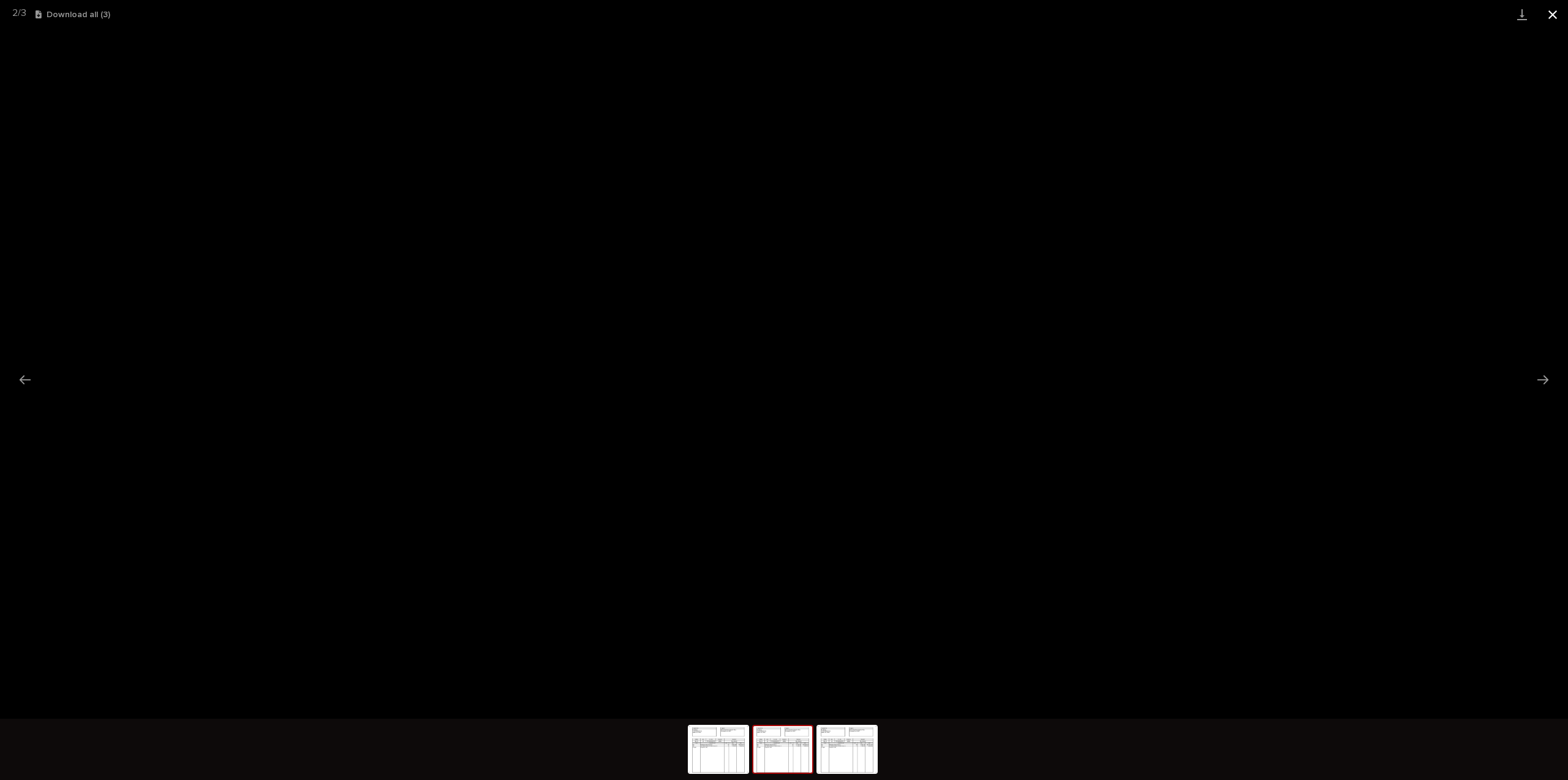
click at [1551, 17] on button "Close gallery" at bounding box center [1552, 15] width 30 height 29
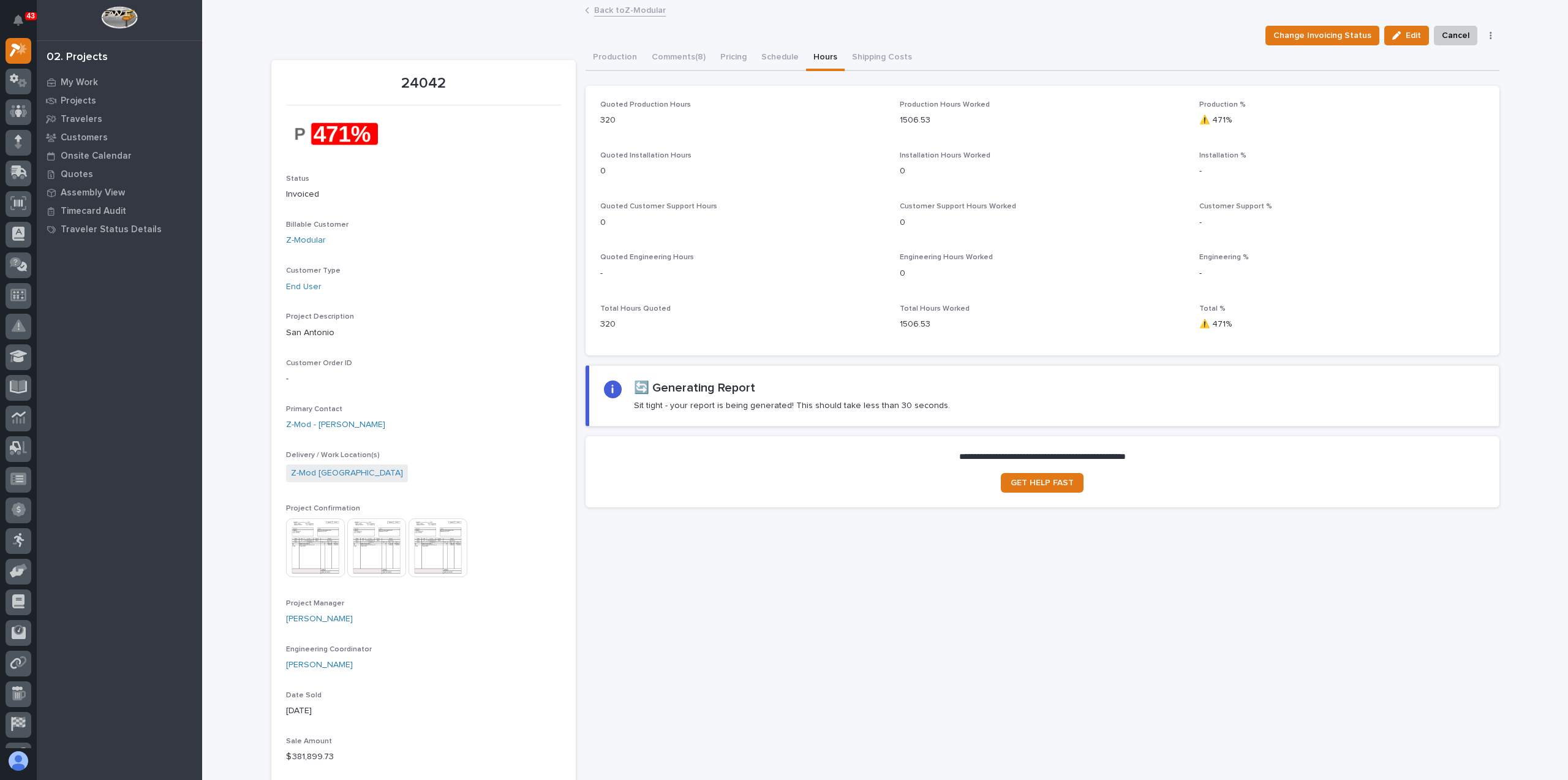
click at [300, 548] on img at bounding box center [315, 547] width 59 height 59
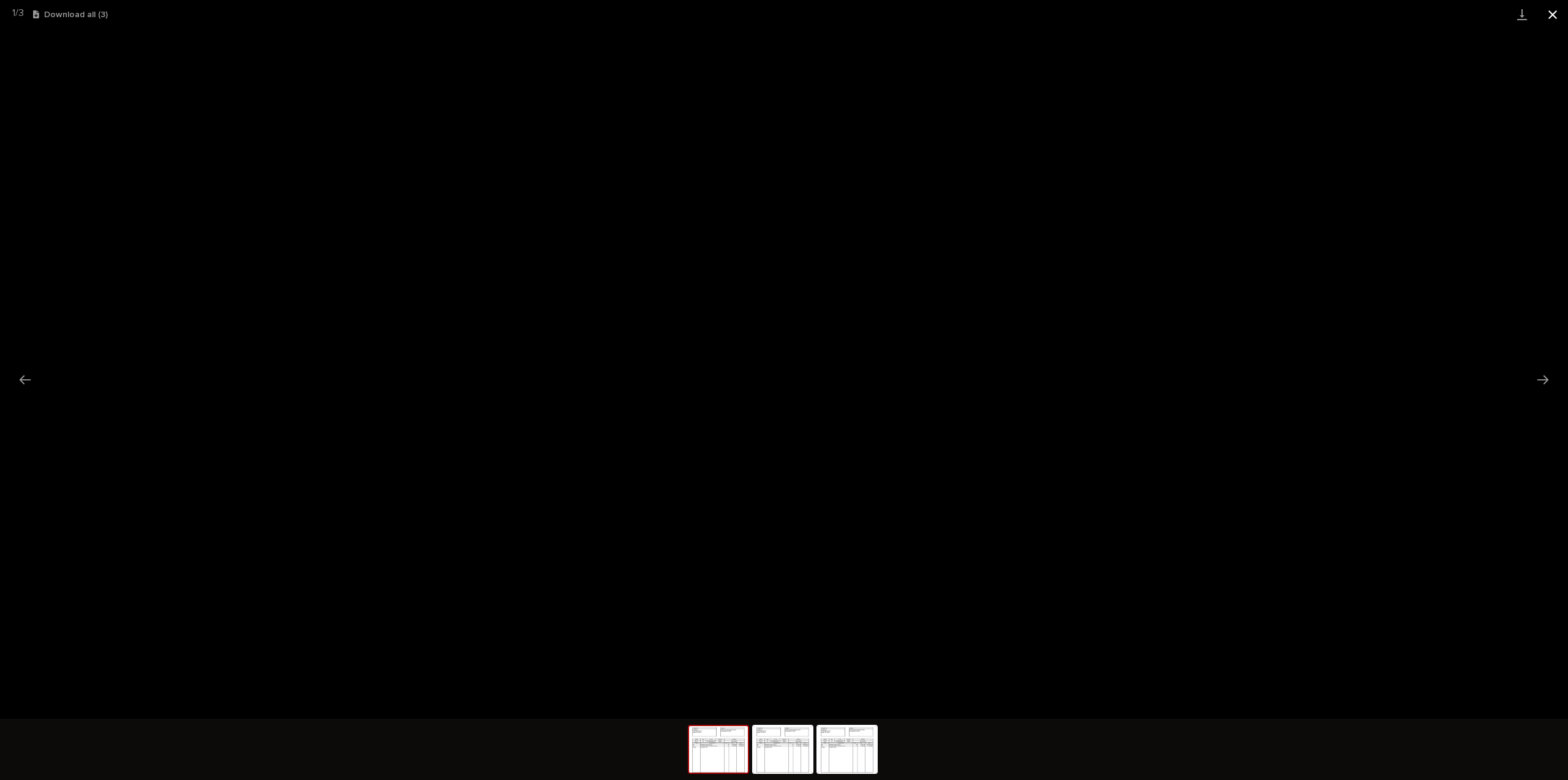
click at [1554, 17] on button "Close gallery" at bounding box center [1552, 15] width 30 height 29
